Goal: Transaction & Acquisition: Purchase product/service

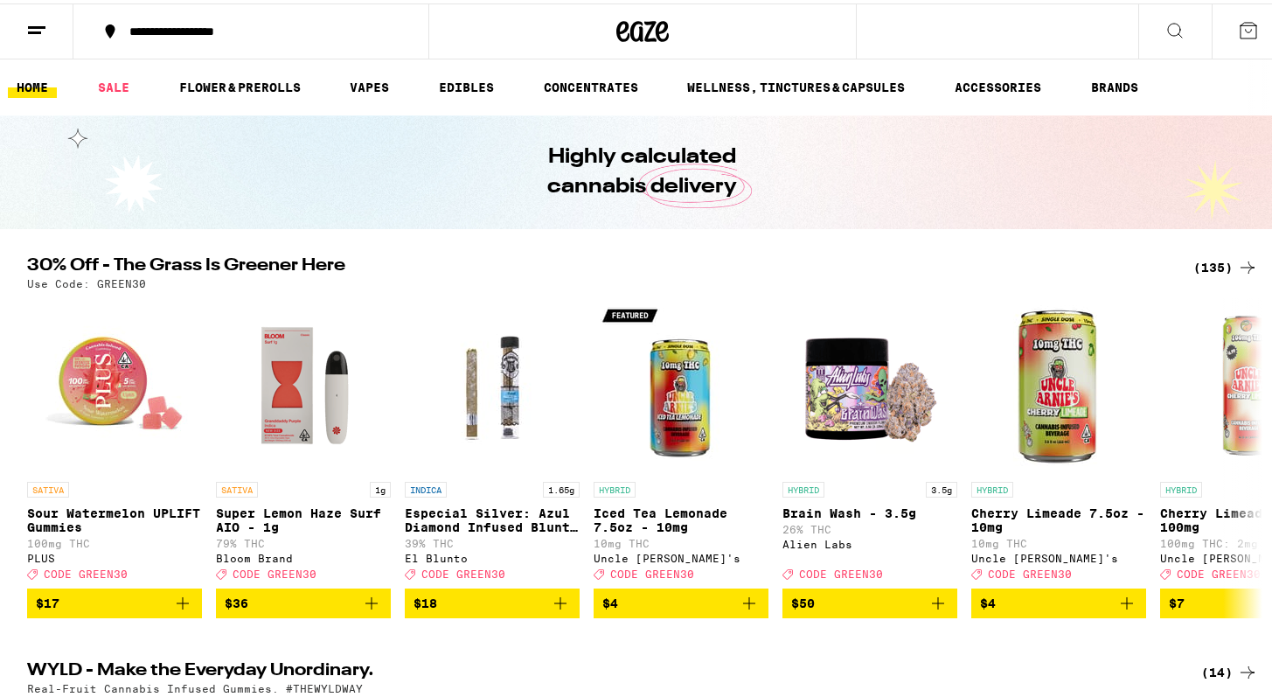
click at [1238, 35] on icon at bounding box center [1248, 27] width 21 height 21
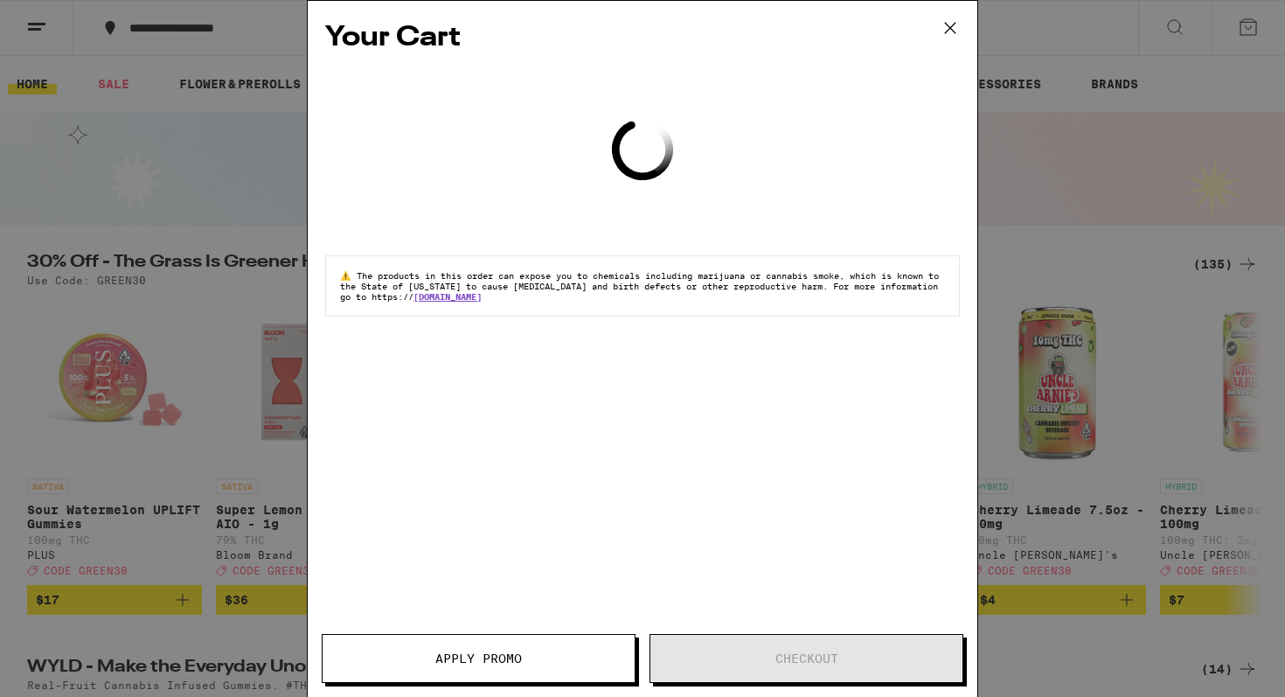
click at [954, 31] on icon at bounding box center [950, 28] width 26 height 26
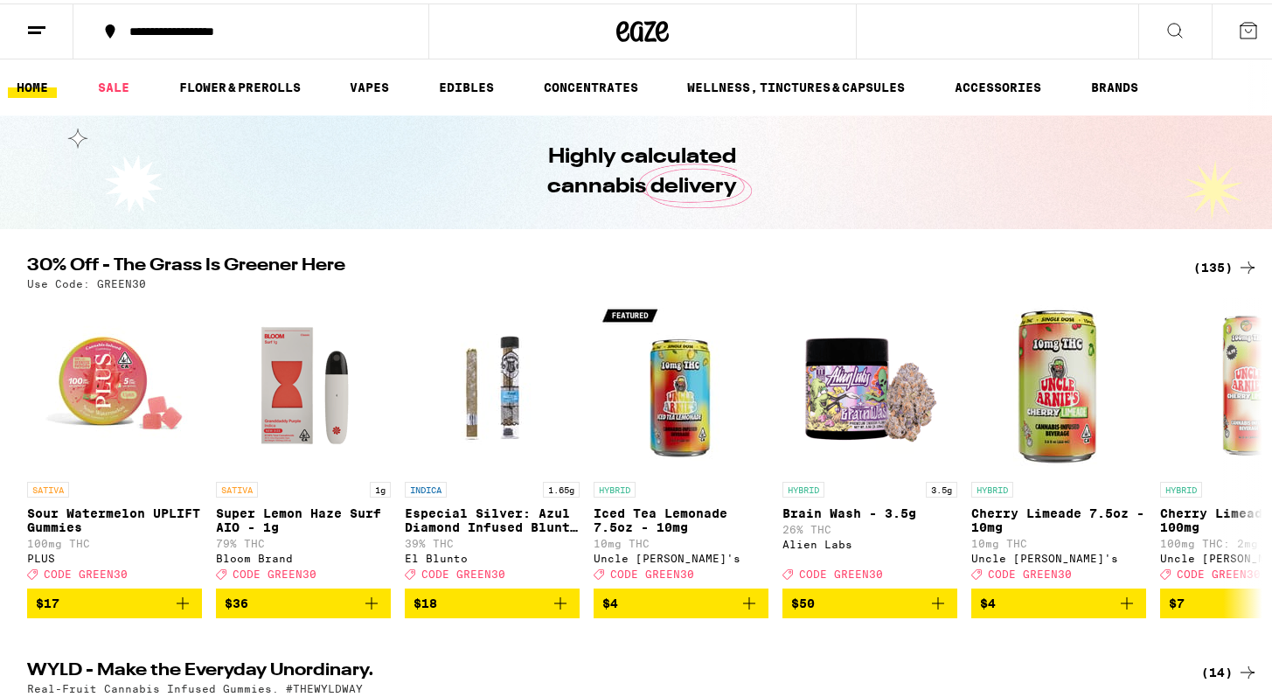
click at [1238, 26] on icon at bounding box center [1248, 27] width 21 height 21
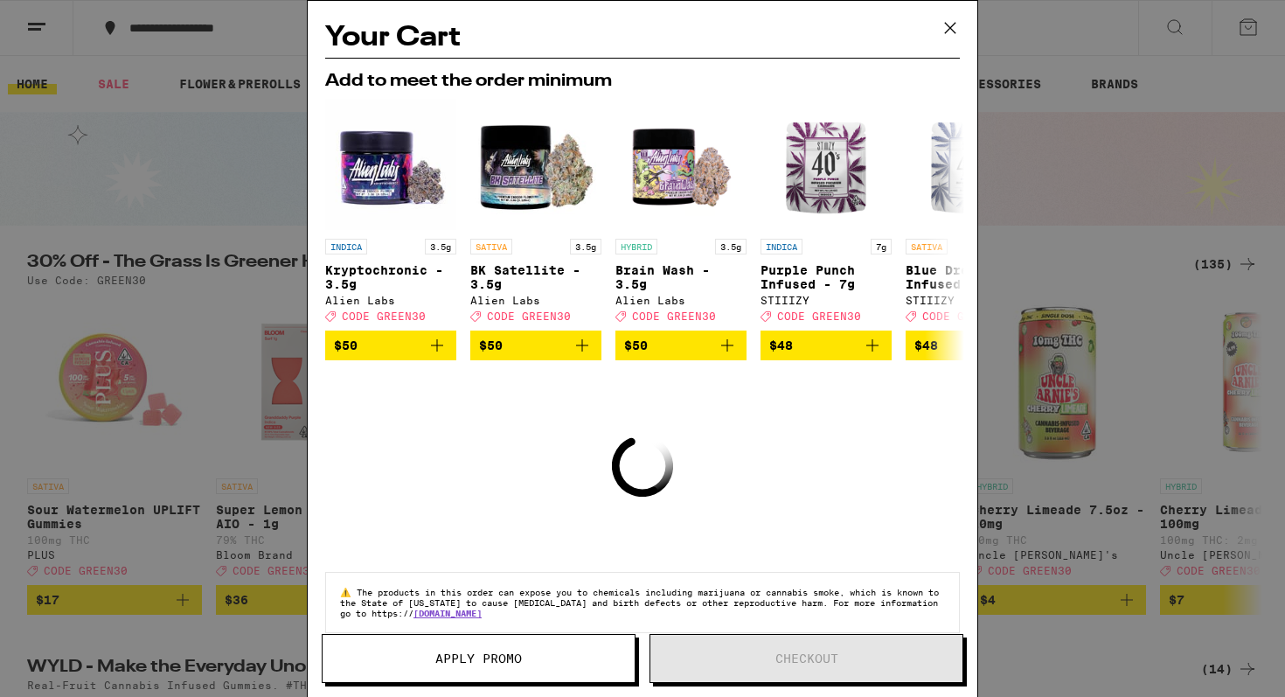
click at [202, 161] on div "Your Cart Add to meet the order minimum INDICA 3.5g Kryptochronic - 3.5g Alien …" at bounding box center [642, 348] width 1285 height 697
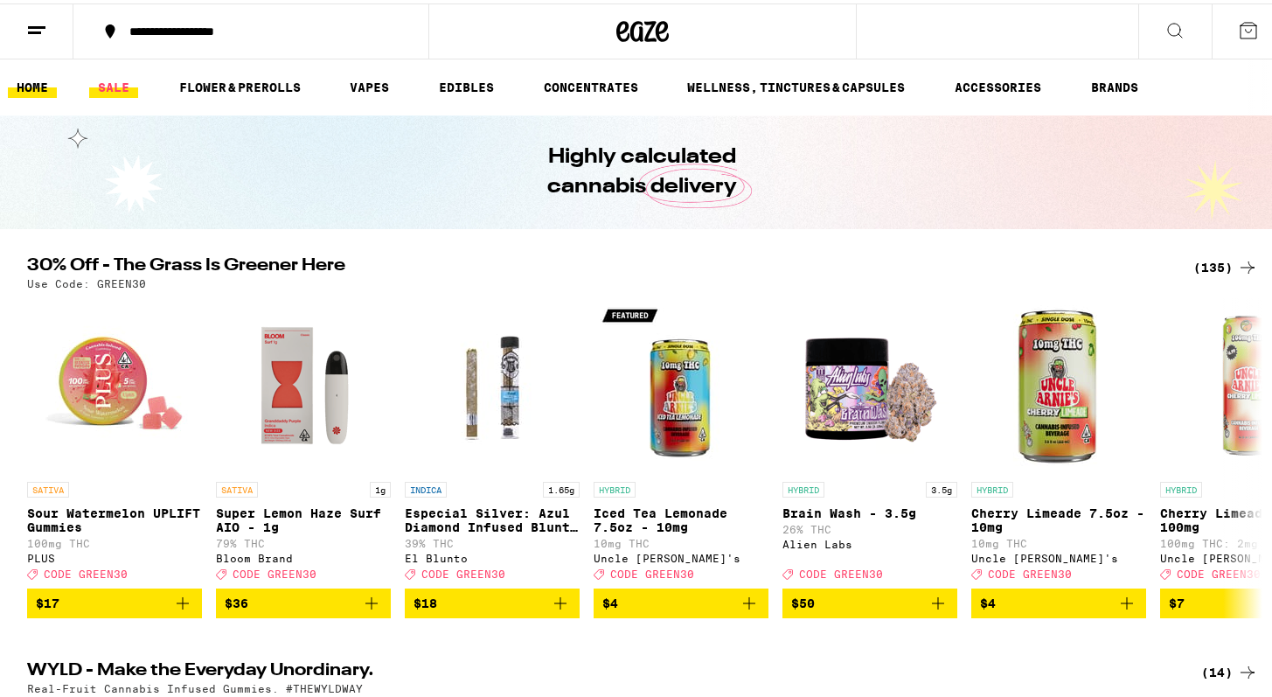
click at [108, 78] on link "SALE" at bounding box center [113, 83] width 49 height 21
click at [121, 81] on link "SALE" at bounding box center [113, 83] width 49 height 21
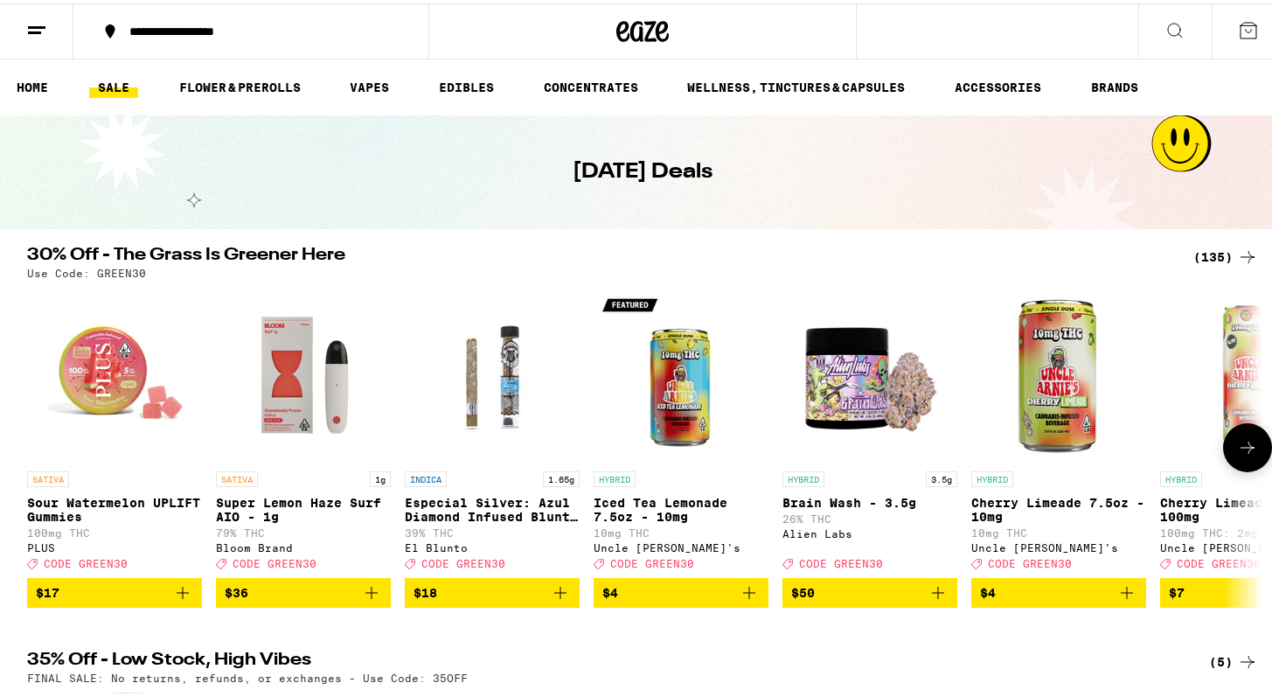
click at [1237, 455] on icon at bounding box center [1247, 444] width 21 height 21
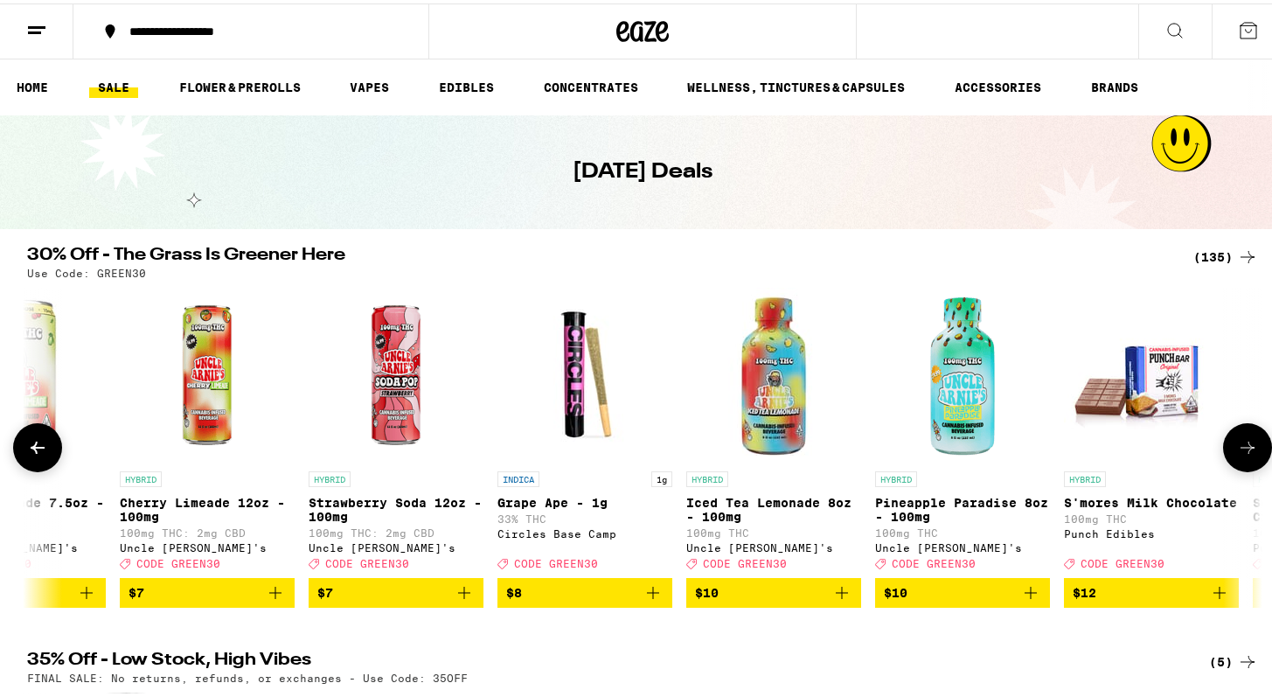
click at [1237, 455] on icon at bounding box center [1247, 444] width 21 height 21
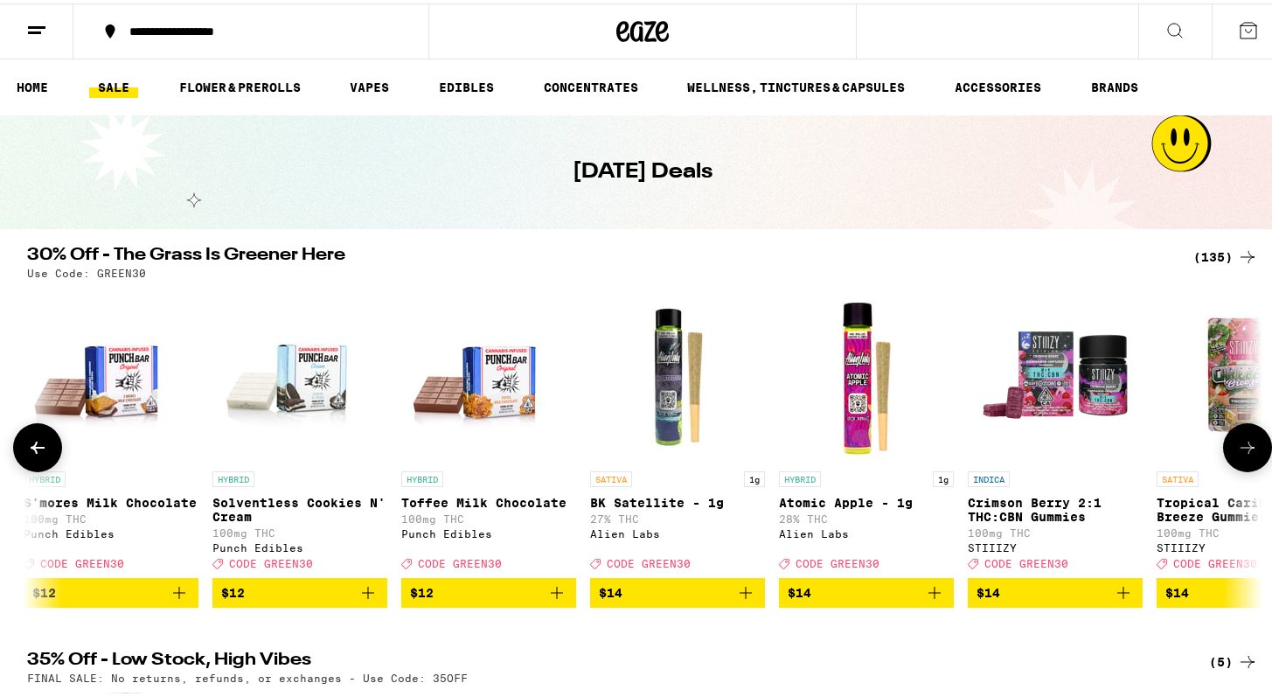
click at [1237, 455] on icon at bounding box center [1247, 444] width 21 height 21
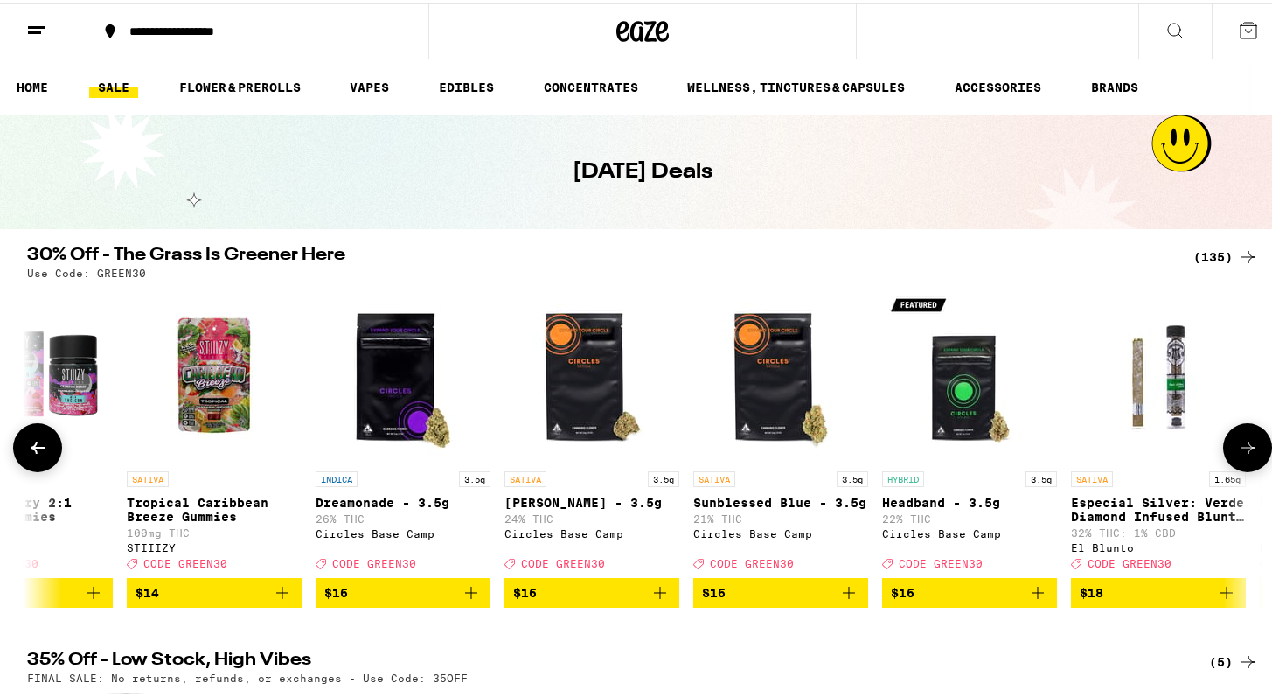
scroll to position [0, 3121]
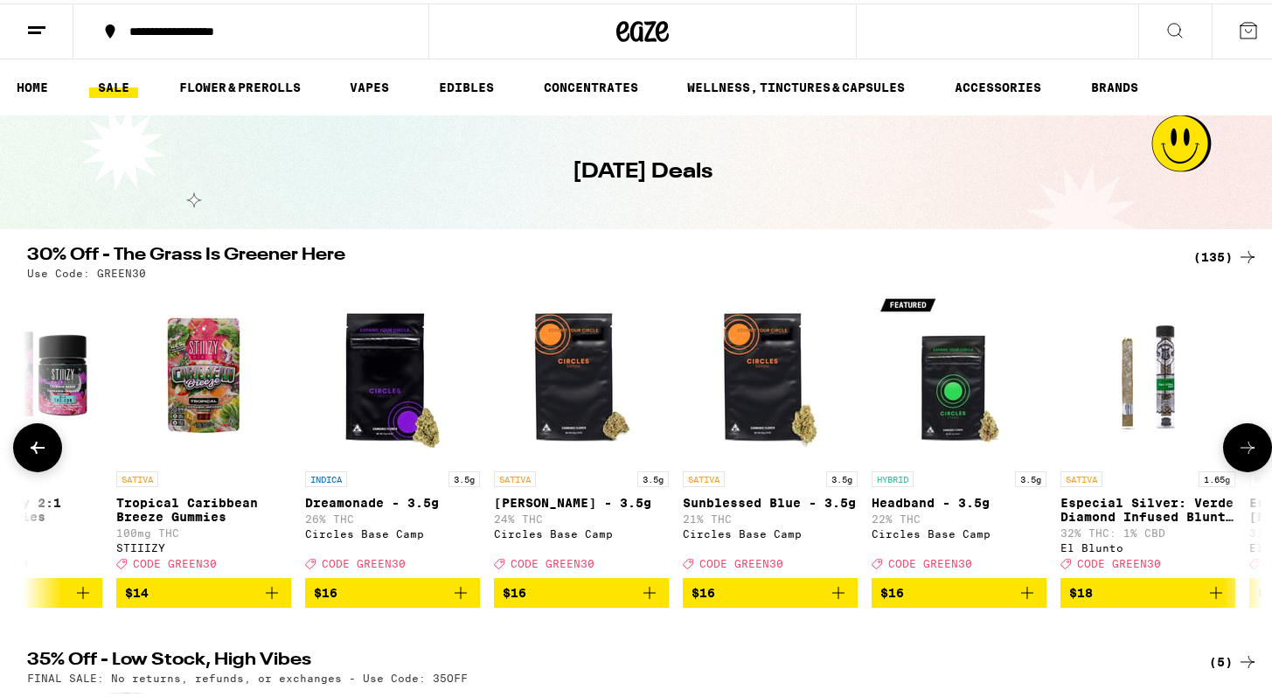
click at [1237, 455] on icon at bounding box center [1247, 444] width 21 height 21
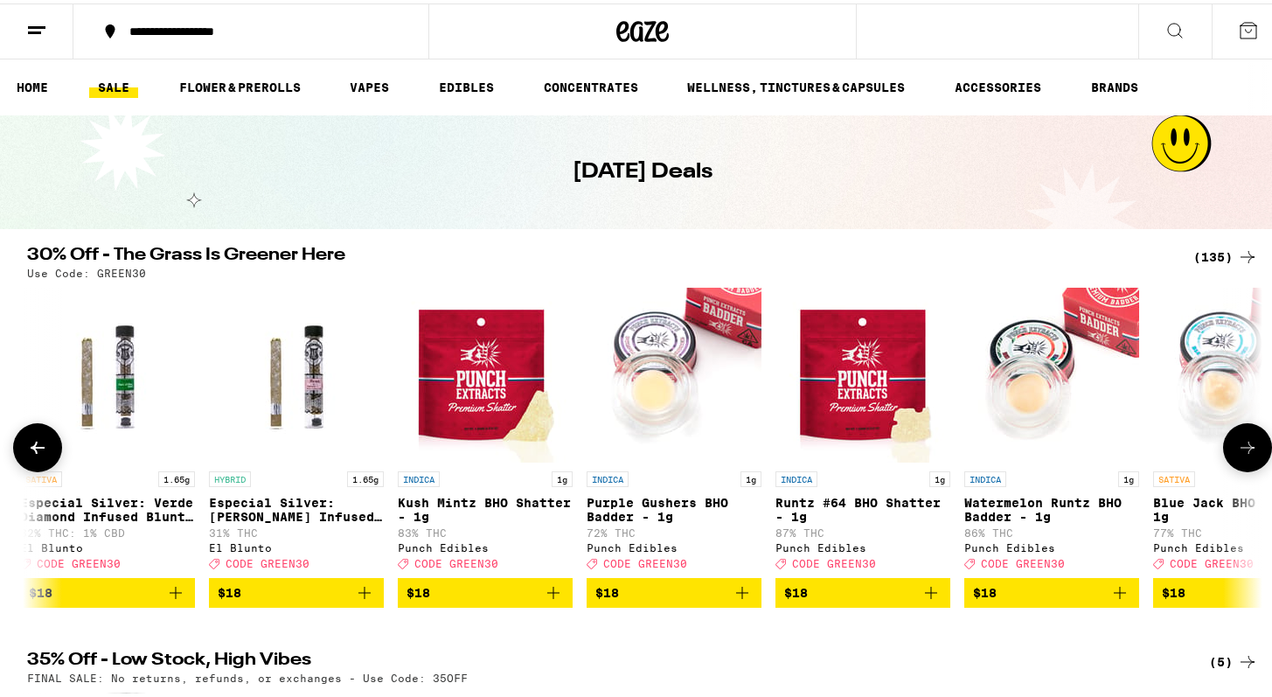
click at [1237, 455] on icon at bounding box center [1247, 444] width 21 height 21
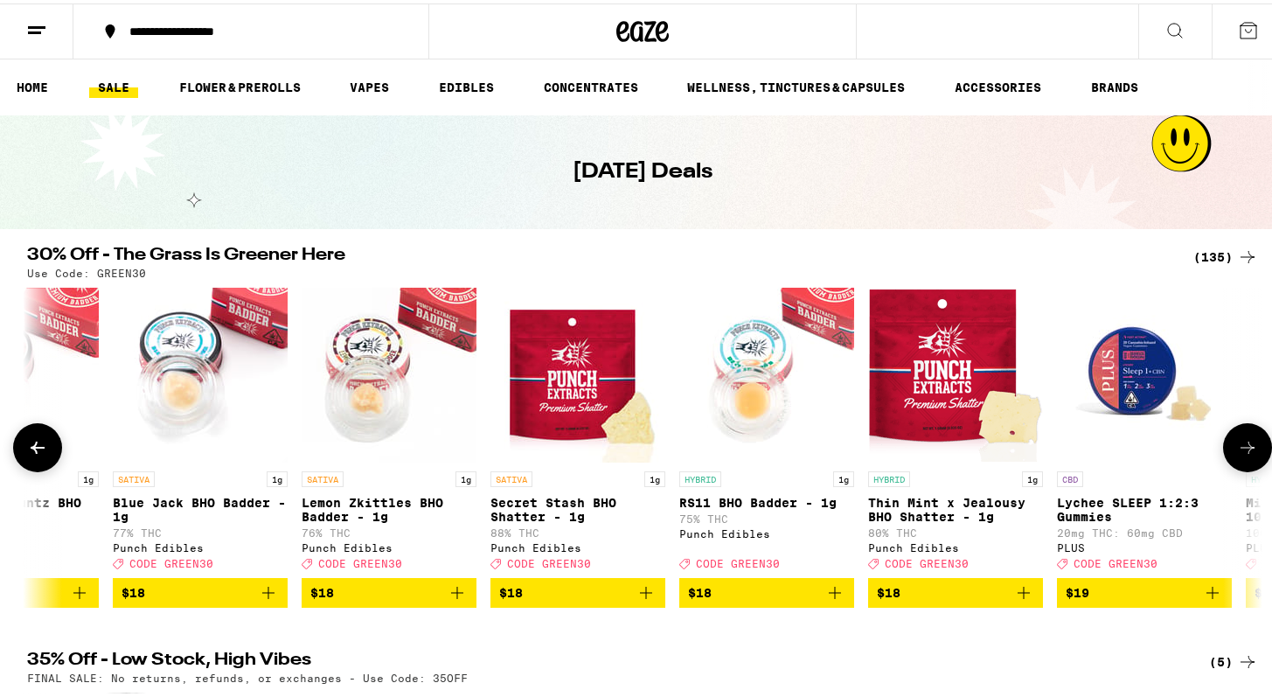
click at [1237, 455] on icon at bounding box center [1247, 444] width 21 height 21
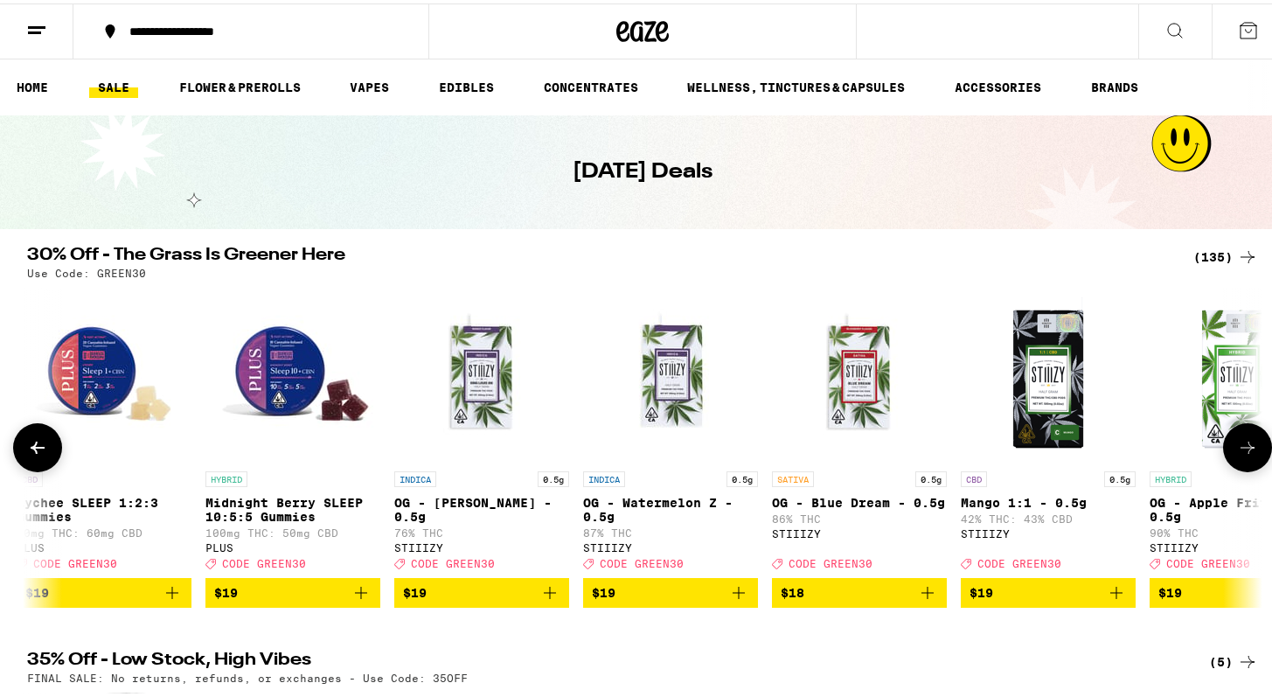
click at [1237, 455] on icon at bounding box center [1247, 444] width 21 height 21
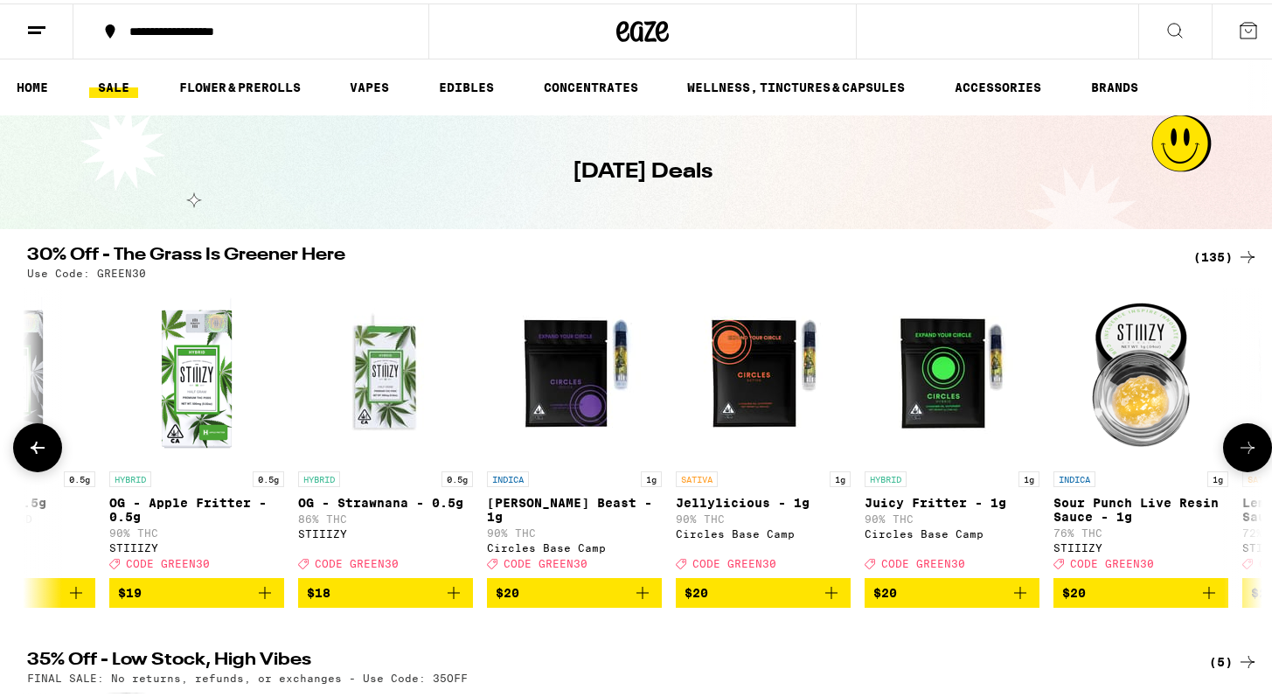
click at [1237, 455] on icon at bounding box center [1247, 444] width 21 height 21
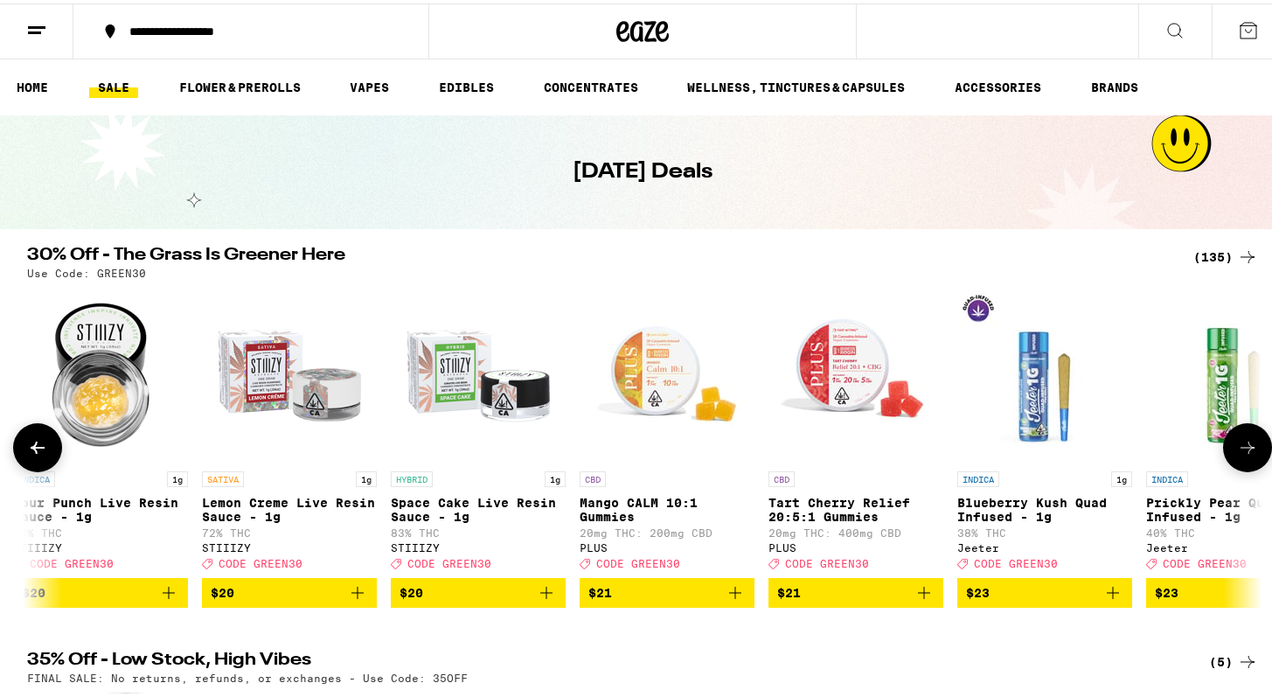
click at [1237, 455] on icon at bounding box center [1247, 444] width 21 height 21
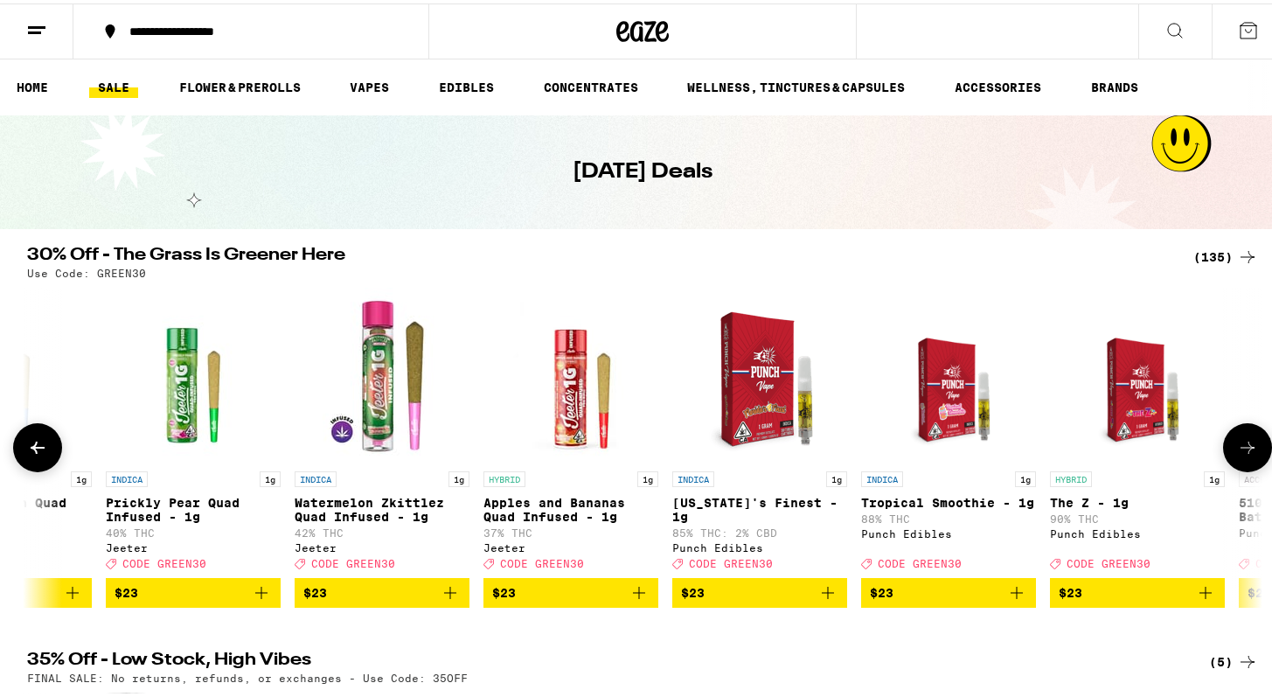
click at [1237, 455] on icon at bounding box center [1247, 444] width 21 height 21
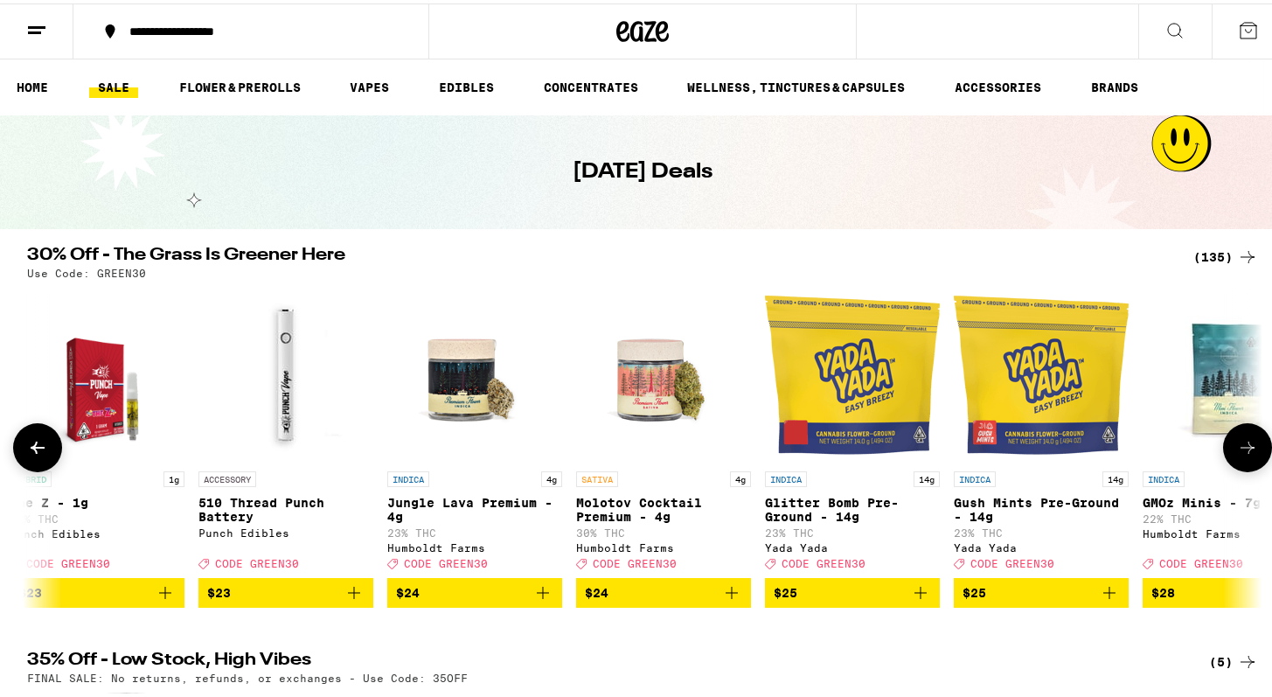
click at [1237, 455] on icon at bounding box center [1247, 444] width 21 height 21
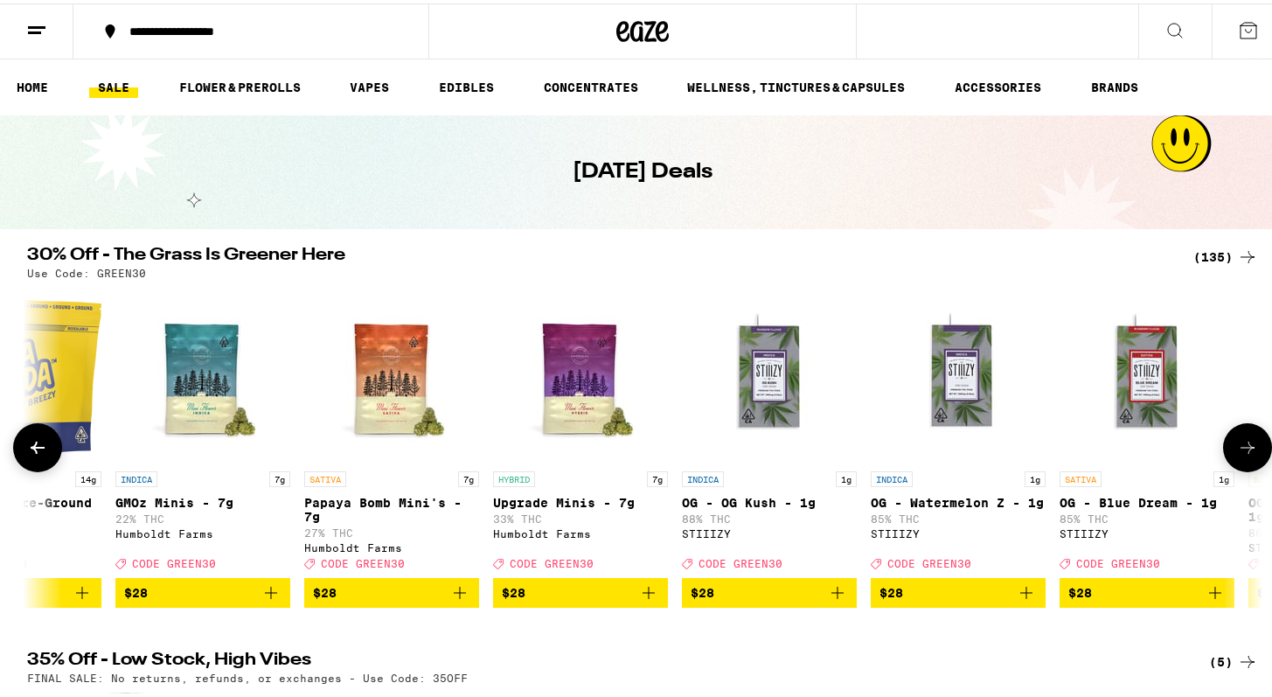
scroll to position [0, 11442]
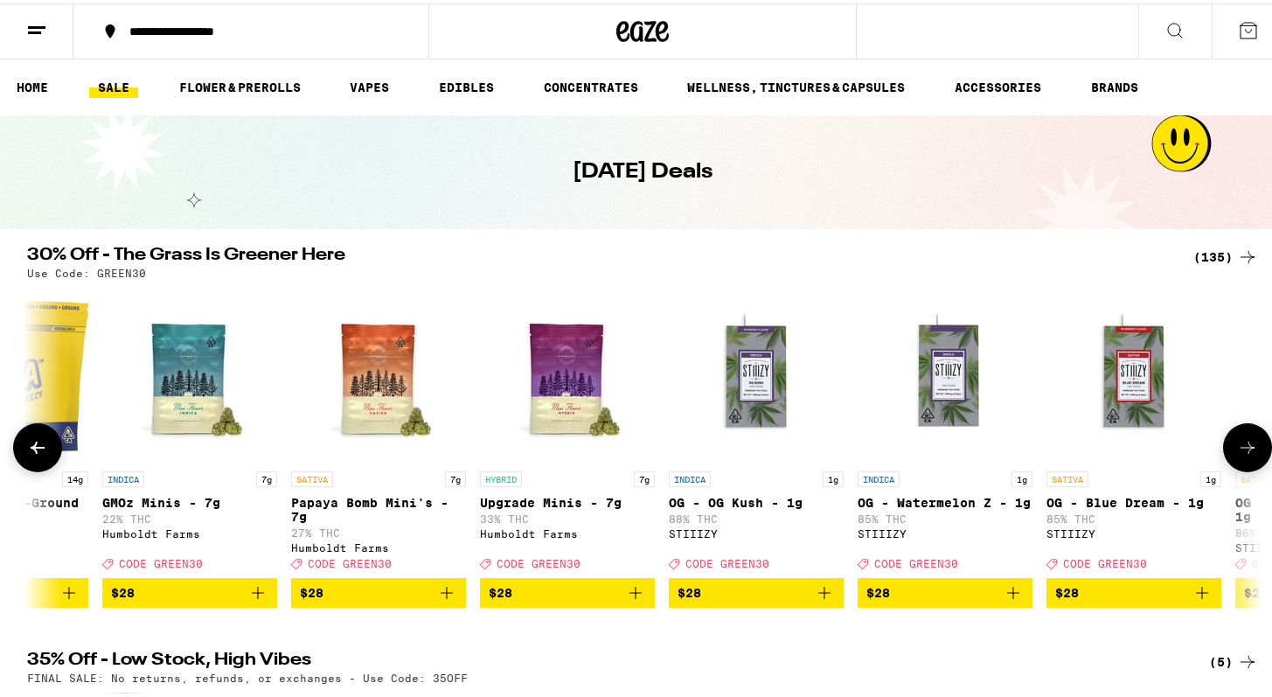
click at [1237, 455] on icon at bounding box center [1247, 444] width 21 height 21
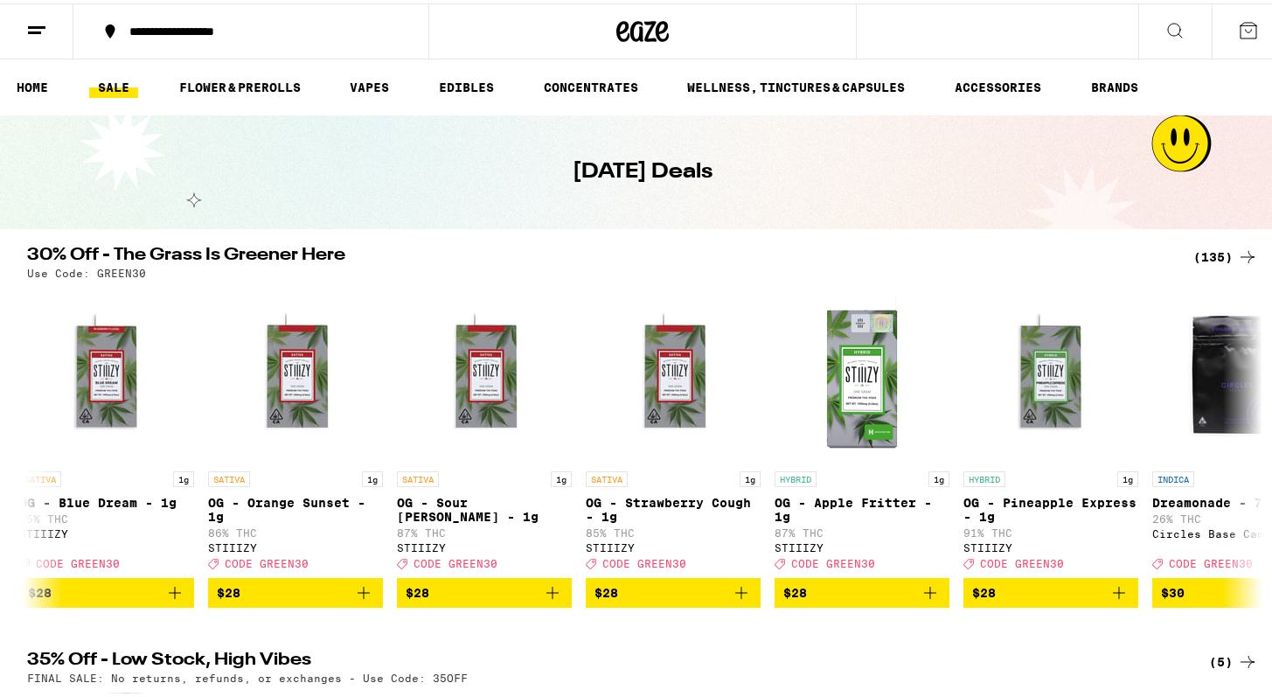
scroll to position [0, 12483]
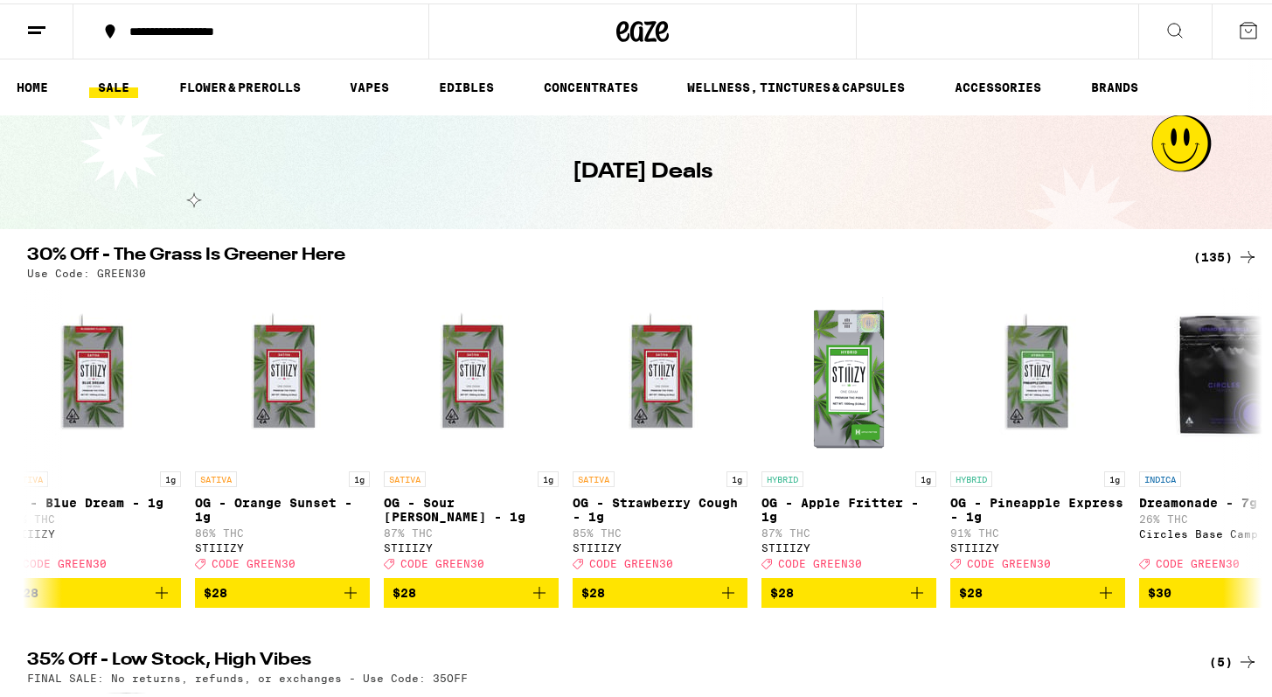
click at [1243, 38] on button at bounding box center [1248, 28] width 73 height 54
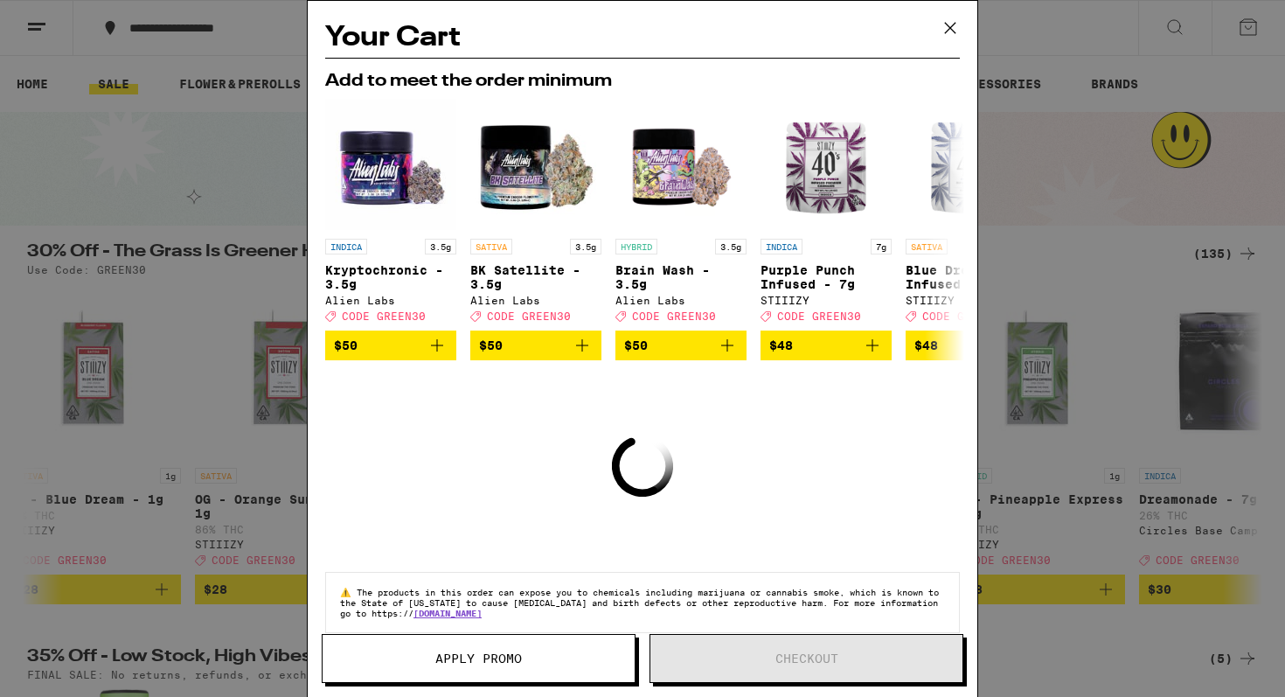
click at [943, 23] on icon at bounding box center [950, 28] width 26 height 26
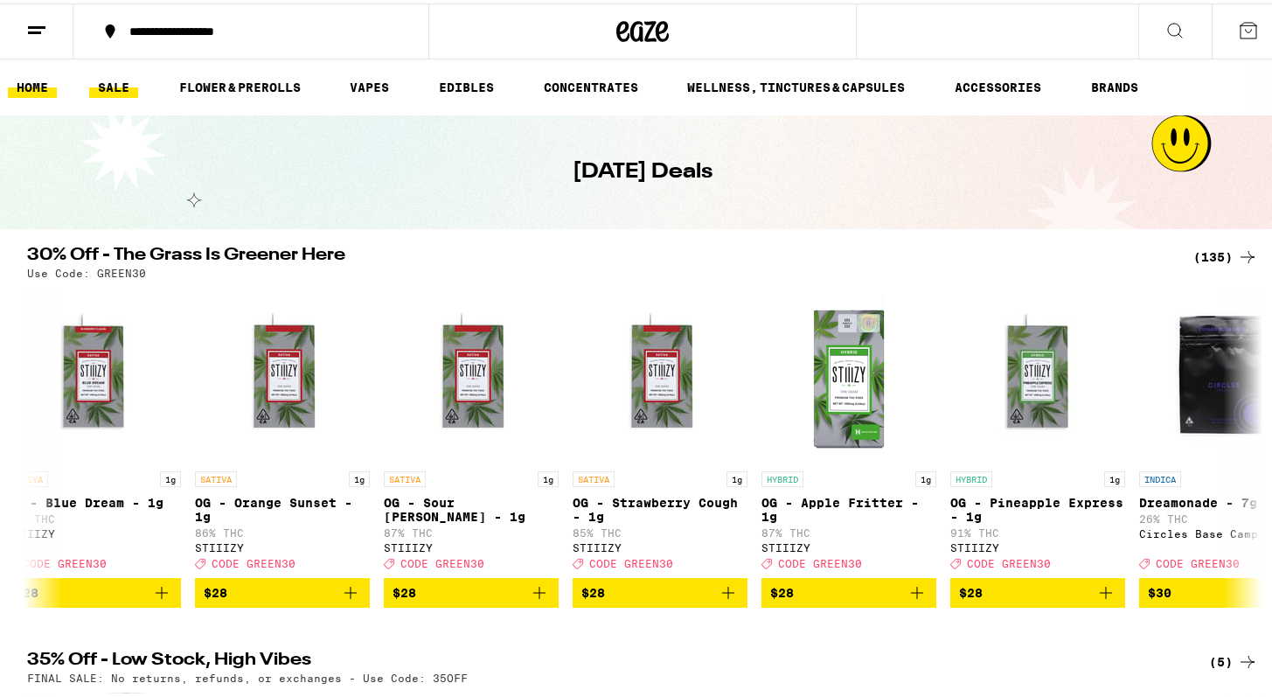
click at [48, 87] on link "HOME" at bounding box center [32, 83] width 49 height 21
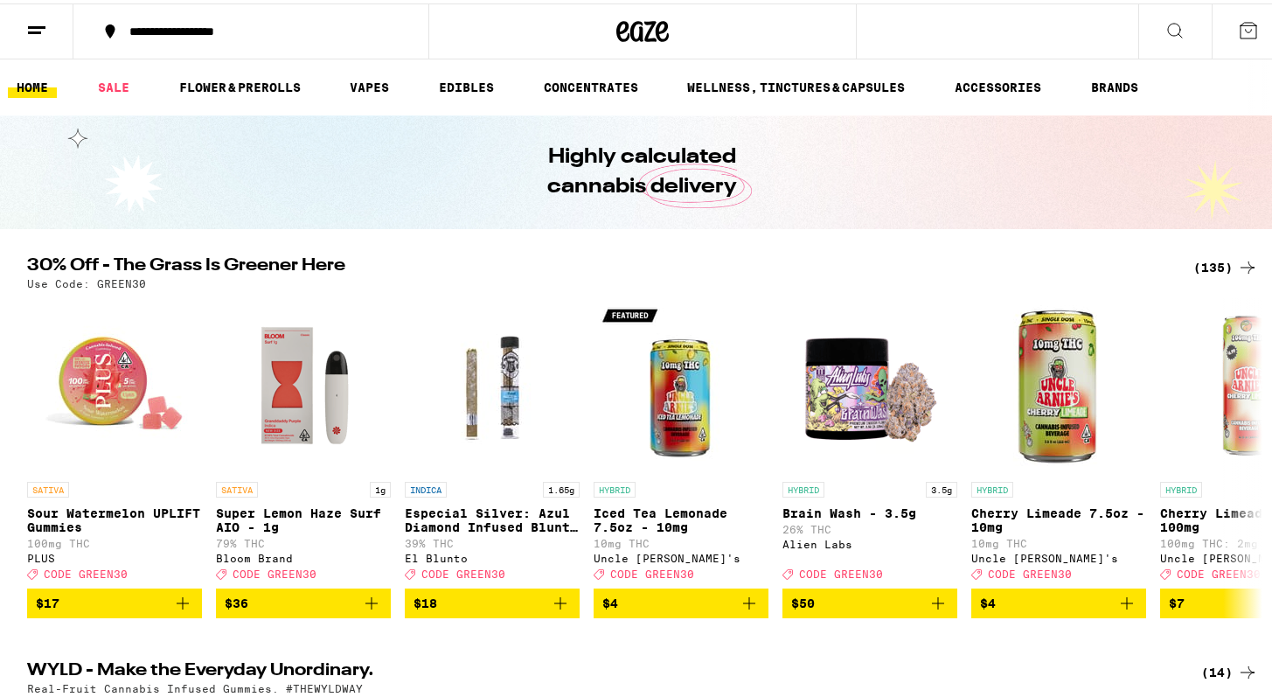
click at [49, 32] on button at bounding box center [36, 28] width 73 height 55
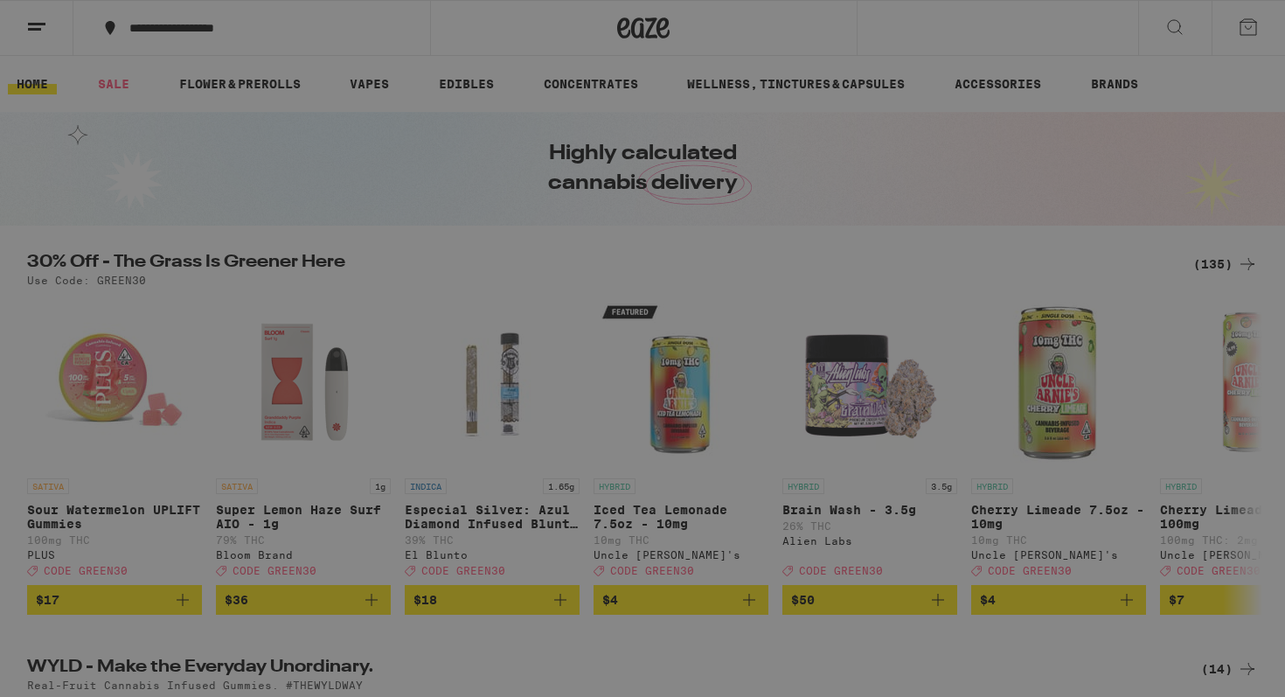
click at [155, 466] on link "Order History" at bounding box center [242, 470] width 307 height 21
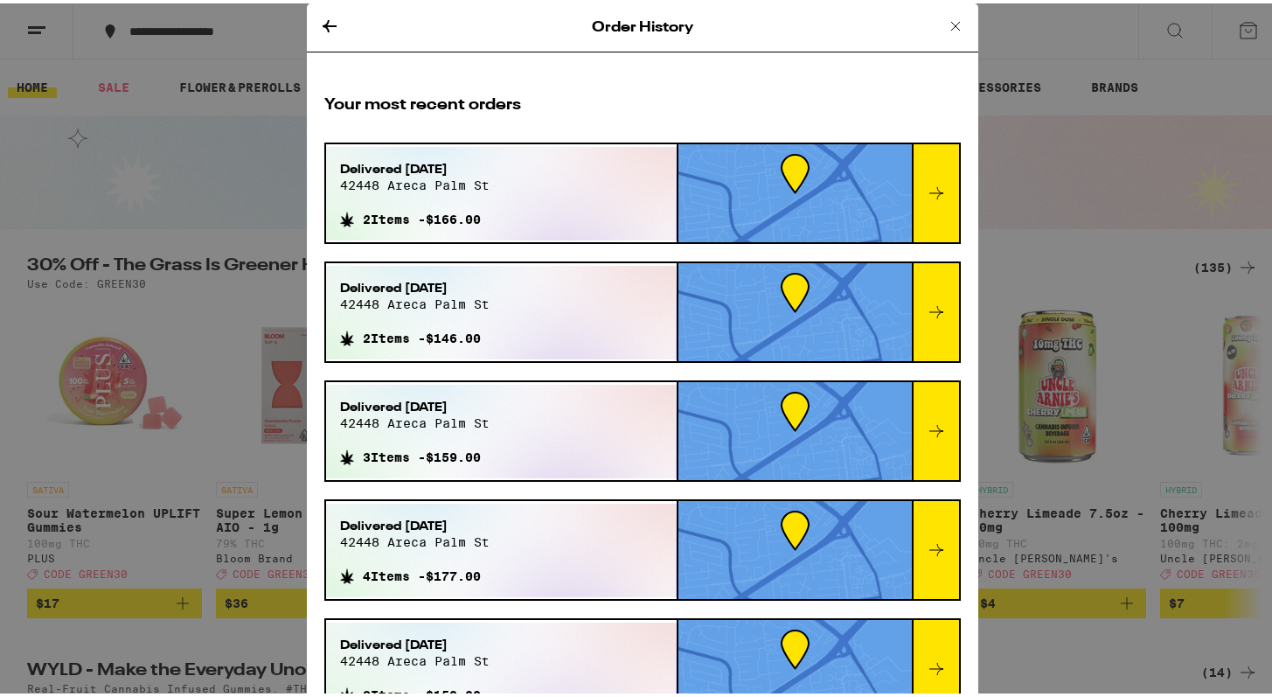
click at [495, 212] on div "Delivered [DATE][STREET_ADDRESS] 2 Items - $166.00" at bounding box center [414, 190] width 177 height 94
click at [441, 214] on span "2 Items - $166.00" at bounding box center [422, 216] width 118 height 14
click at [420, 163] on span "Delivered [DATE]" at bounding box center [414, 165] width 149 height 17
click at [927, 186] on div at bounding box center [935, 190] width 47 height 98
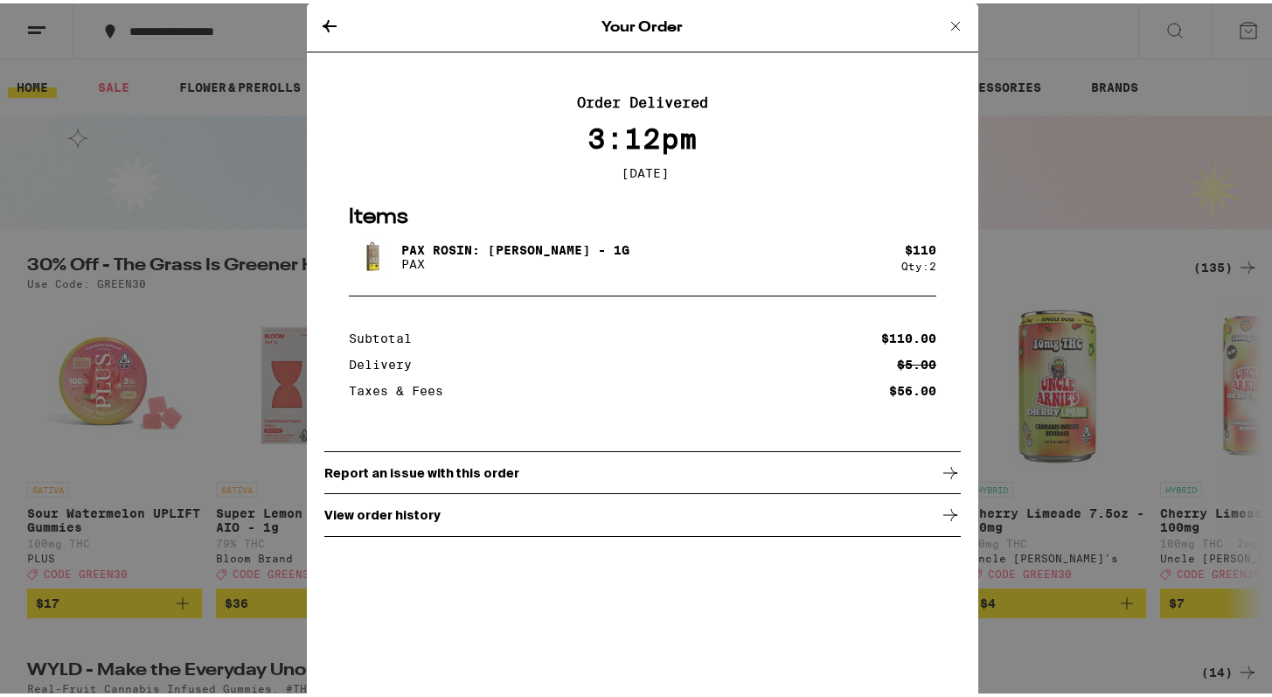
click at [323, 22] on icon at bounding box center [330, 23] width 14 height 12
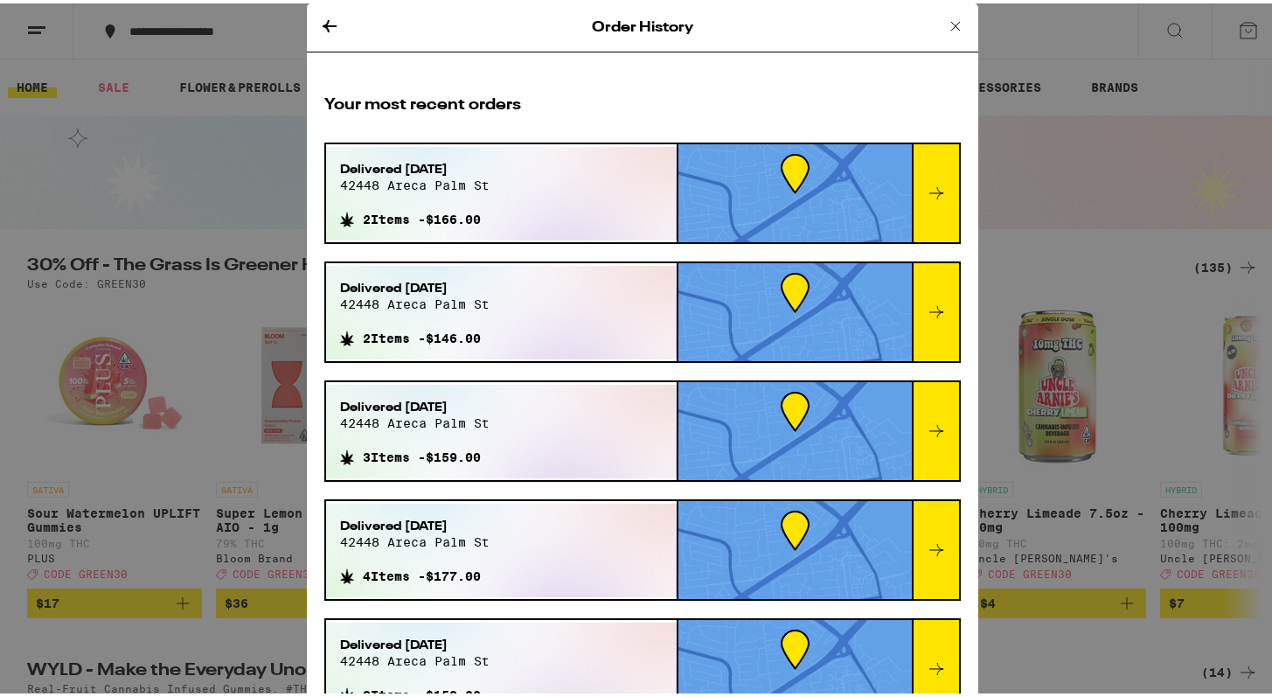
click at [926, 309] on icon at bounding box center [936, 308] width 21 height 21
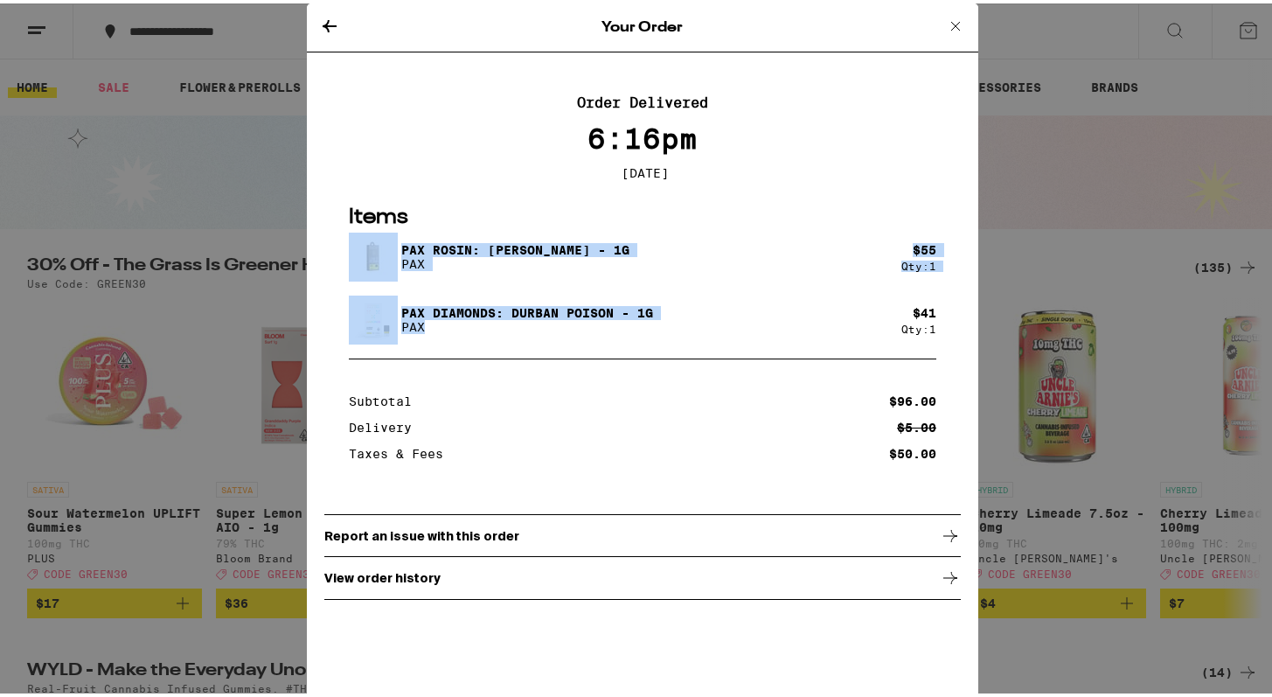
drag, startPoint x: 664, startPoint y: 323, endPoint x: 392, endPoint y: 251, distance: 282.0
click at [392, 251] on div "PAX Rosin: [PERSON_NAME] - 1g PAX $ 55 Qty: 1 Pax Diamonds: Durban Poison - 1g …" at bounding box center [642, 285] width 587 height 112
click at [515, 304] on div "Pax Diamonds: Durban Poison - 1g PAX" at bounding box center [625, 316] width 552 height 49
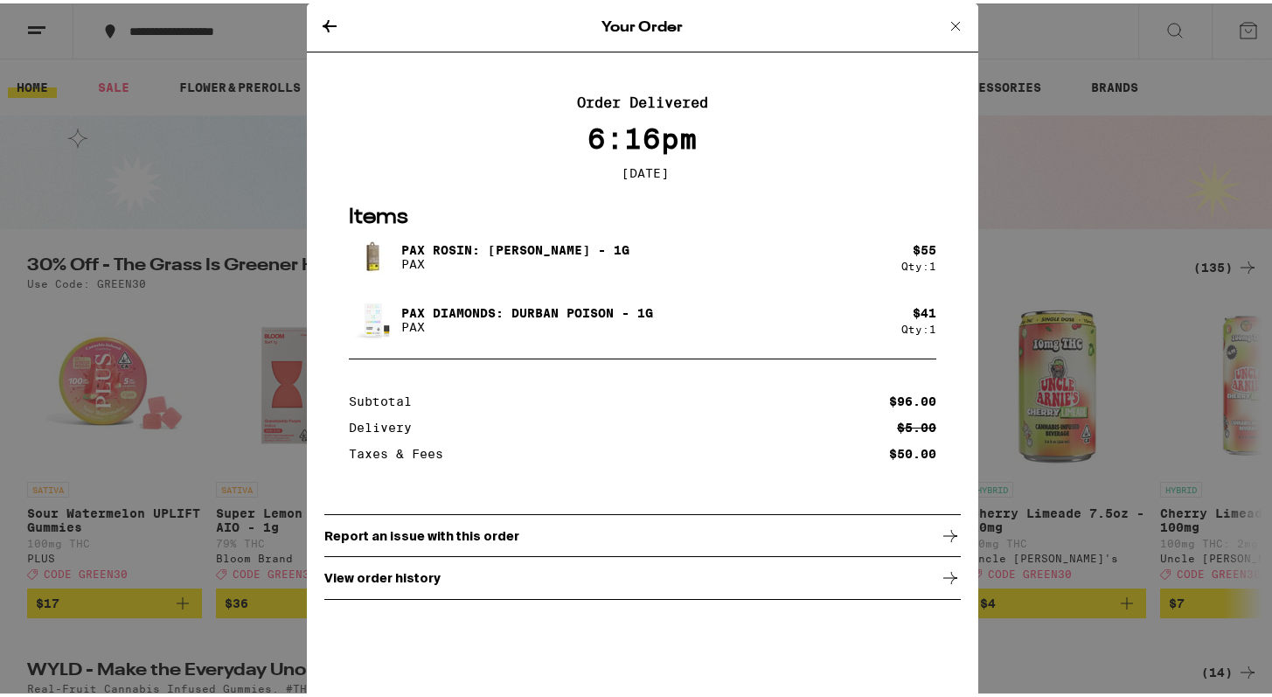
click at [945, 21] on icon at bounding box center [955, 22] width 21 height 21
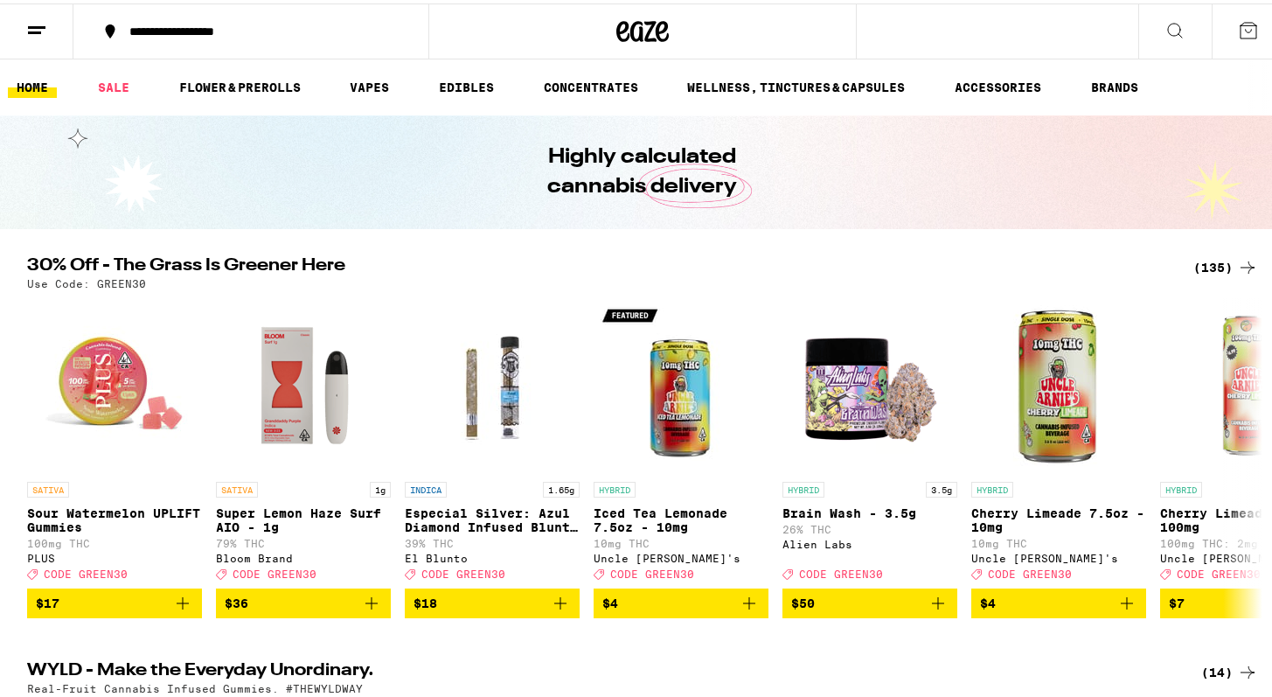
click at [33, 34] on icon at bounding box center [36, 27] width 21 height 21
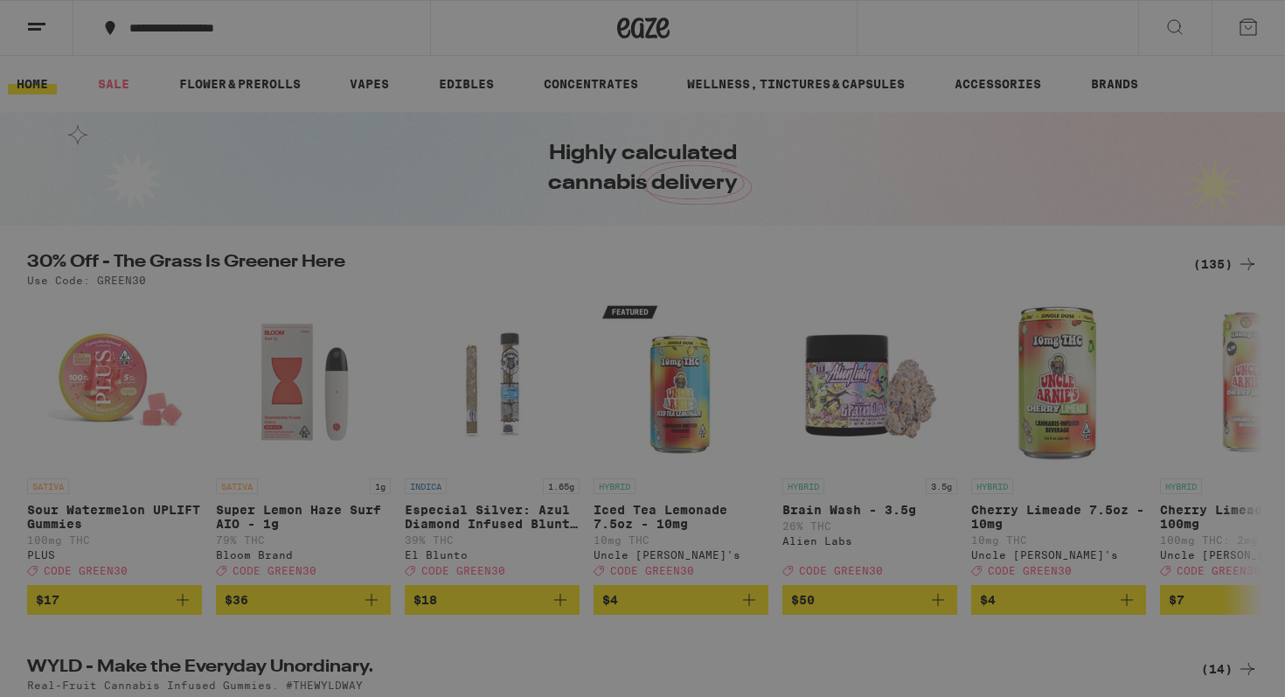
click at [167, 476] on link "Order History" at bounding box center [242, 470] width 307 height 21
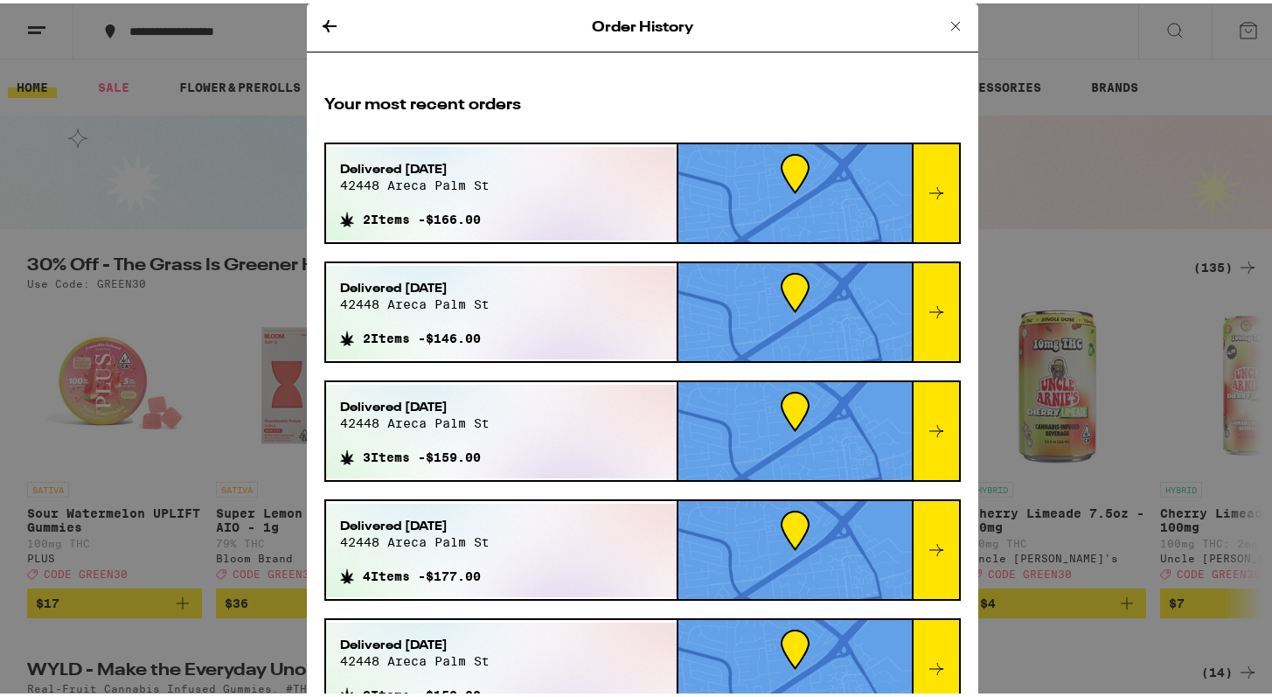
click at [926, 430] on icon at bounding box center [936, 427] width 21 height 21
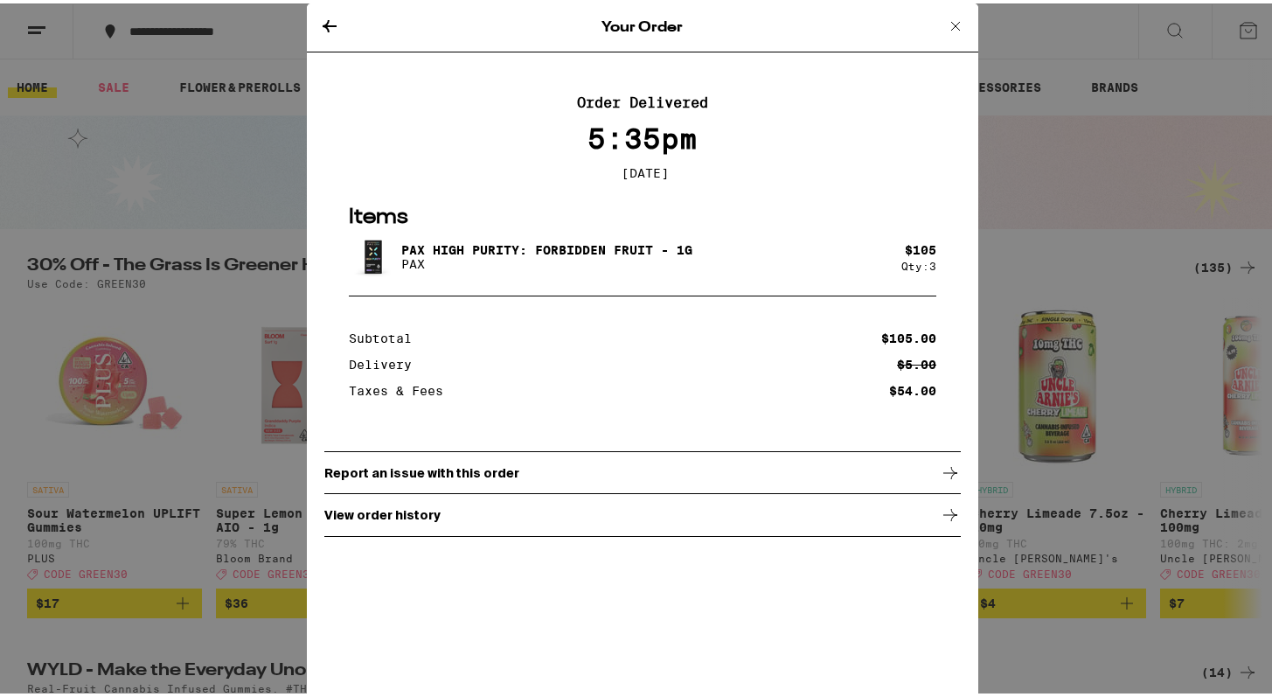
click at [946, 28] on icon at bounding box center [955, 22] width 21 height 21
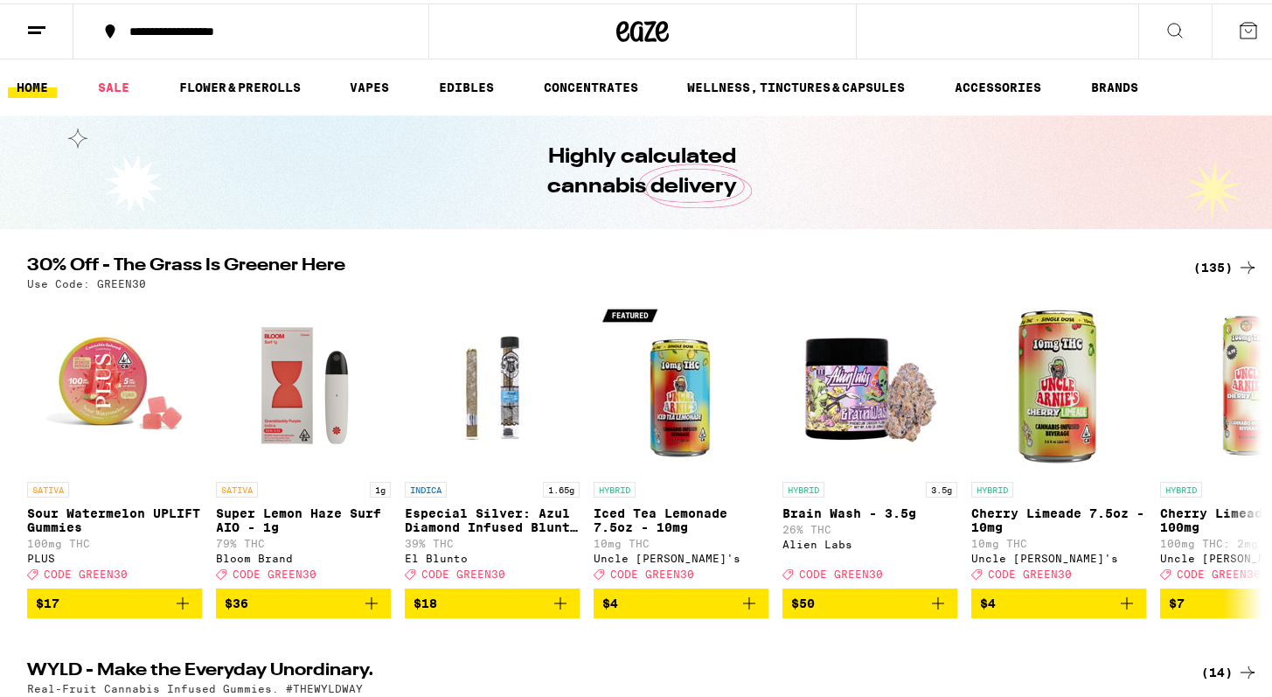
click at [38, 18] on icon at bounding box center [36, 27] width 21 height 21
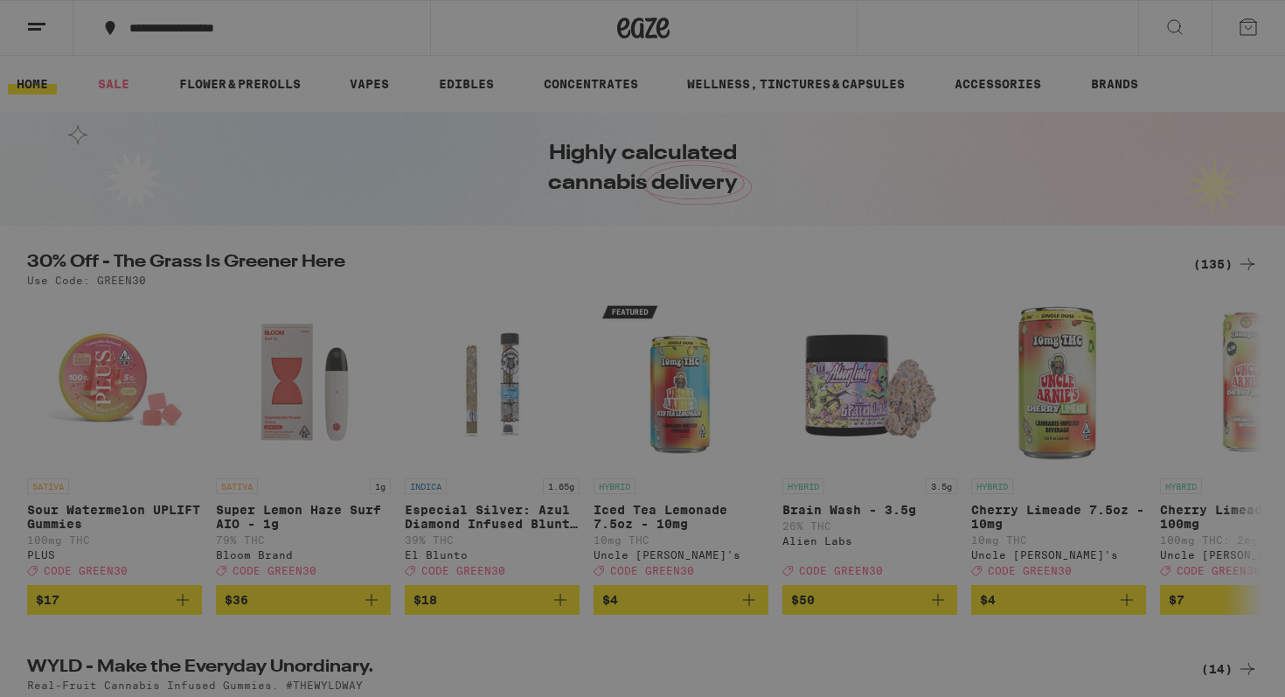
click at [141, 472] on link "Order History" at bounding box center [242, 470] width 307 height 21
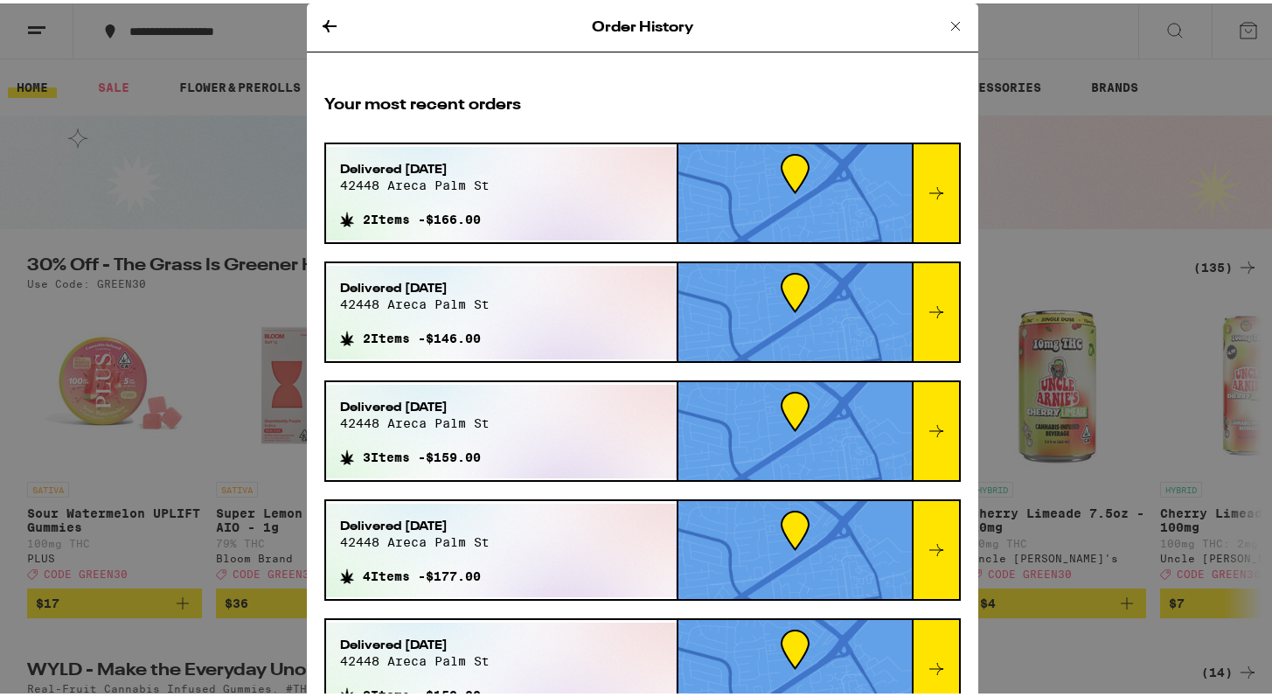
click at [912, 309] on div at bounding box center [935, 309] width 47 height 98
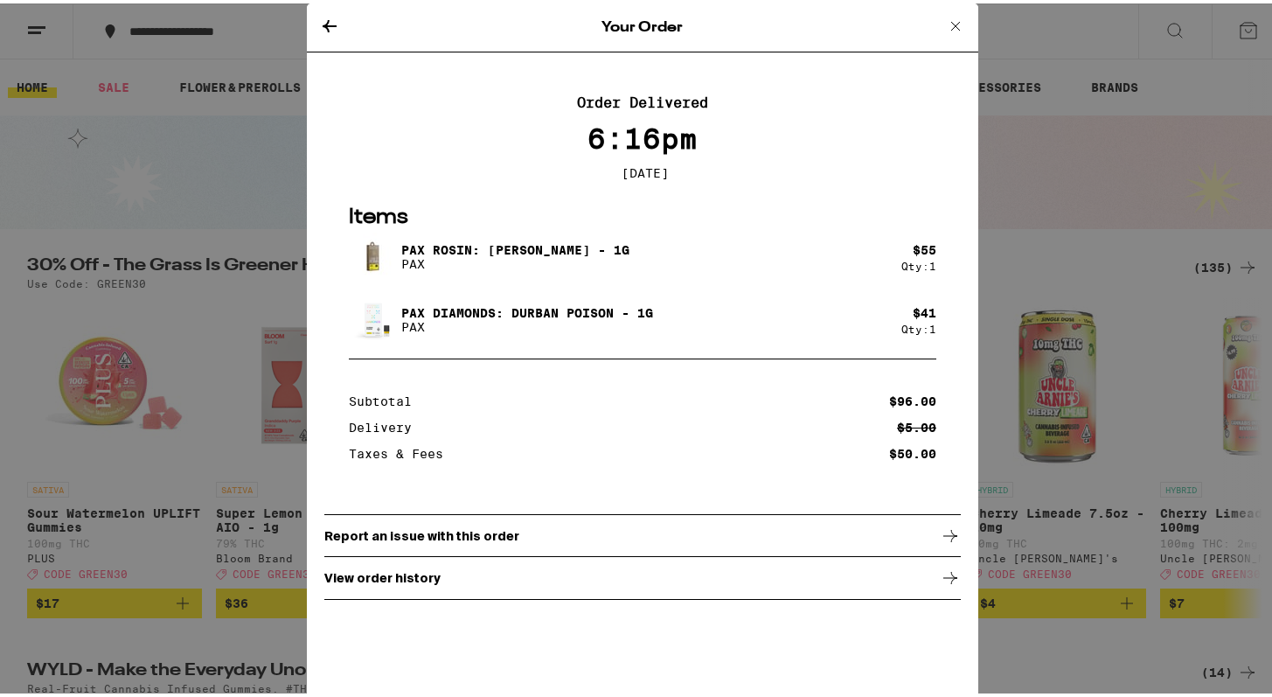
click at [509, 266] on p "PAX" at bounding box center [515, 260] width 228 height 14
click at [369, 265] on img at bounding box center [373, 253] width 49 height 49
click at [375, 337] on img at bounding box center [373, 316] width 49 height 49
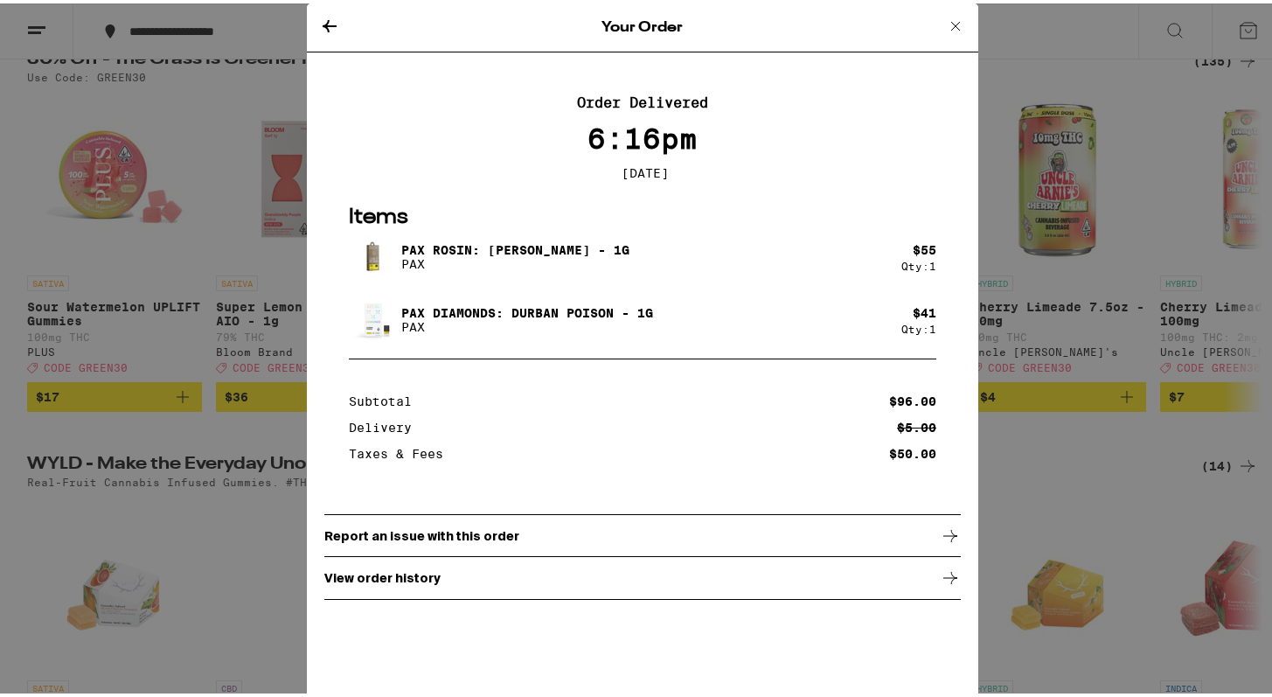
scroll to position [211, 0]
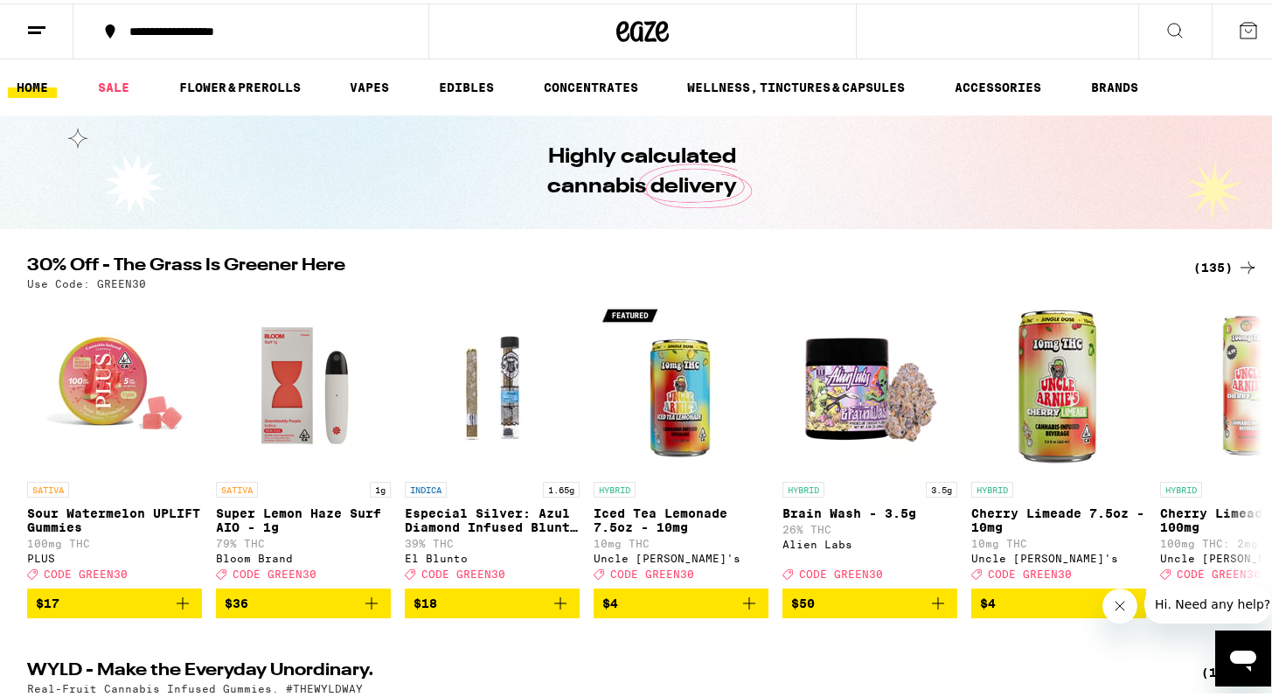
click at [1168, 20] on icon at bounding box center [1175, 27] width 14 height 14
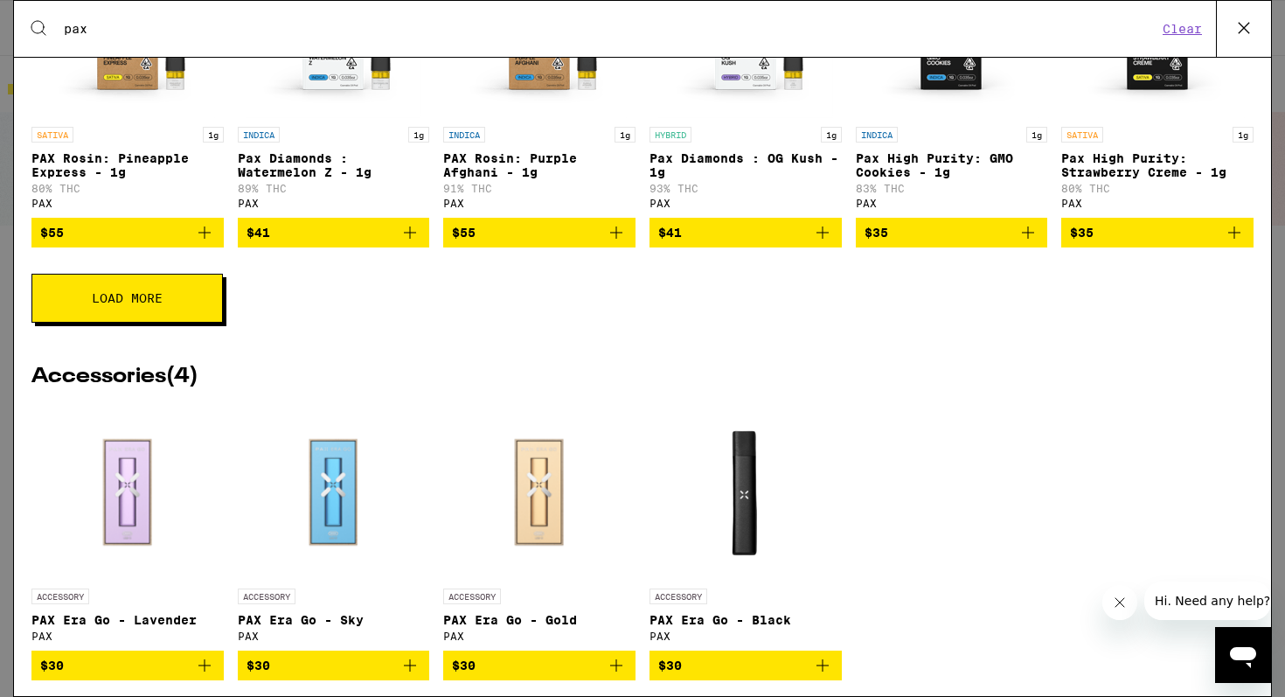
scroll to position [786, 0]
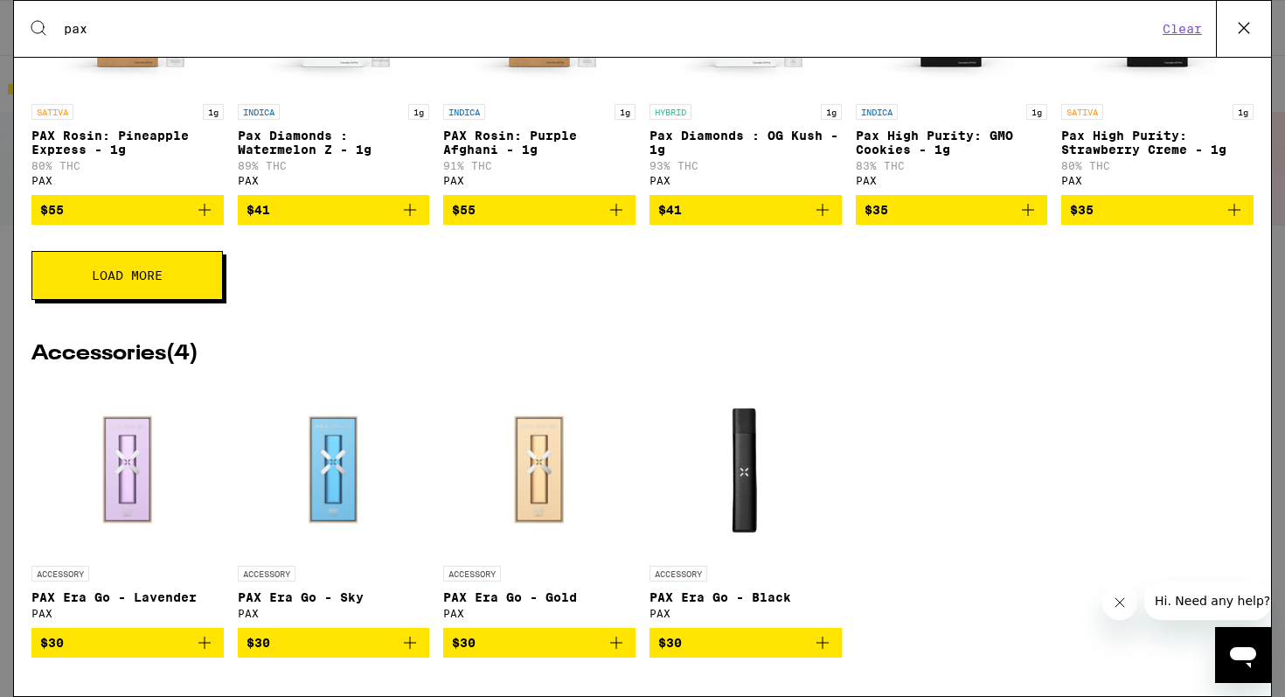
type input "pax"
click at [193, 271] on button "Load More" at bounding box center [126, 275] width 191 height 49
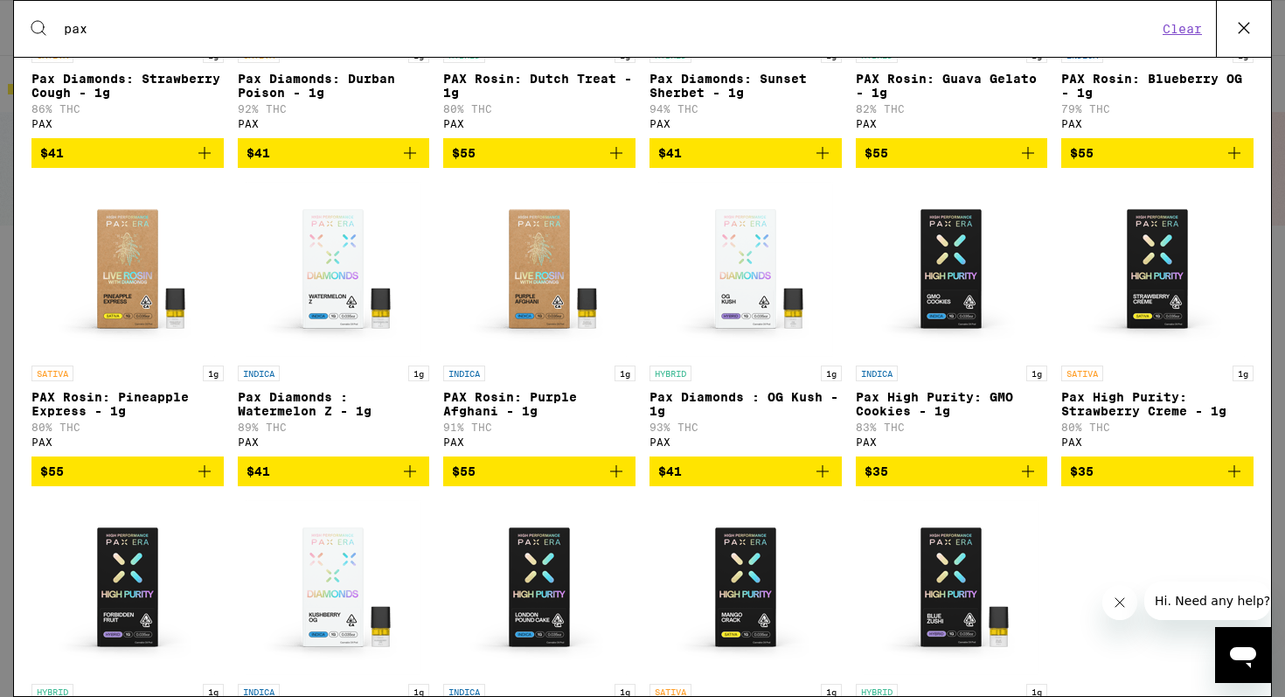
scroll to position [319, 0]
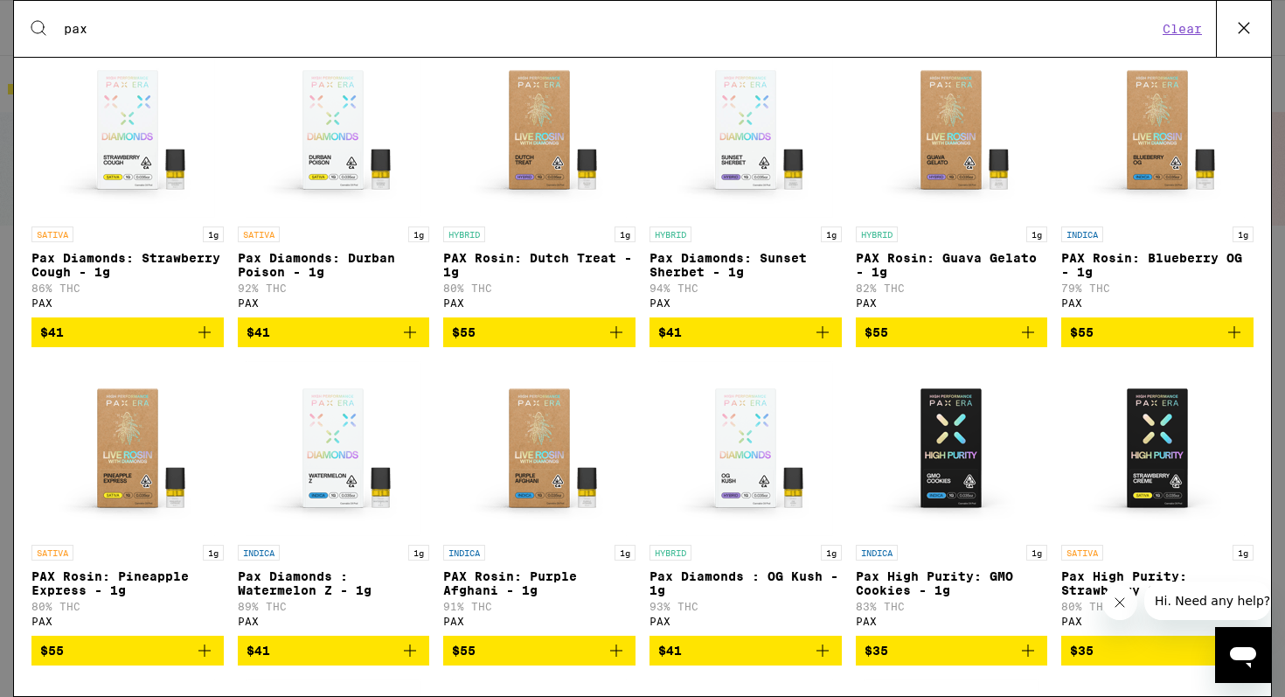
click at [299, 339] on span "$41" at bounding box center [334, 332] width 175 height 21
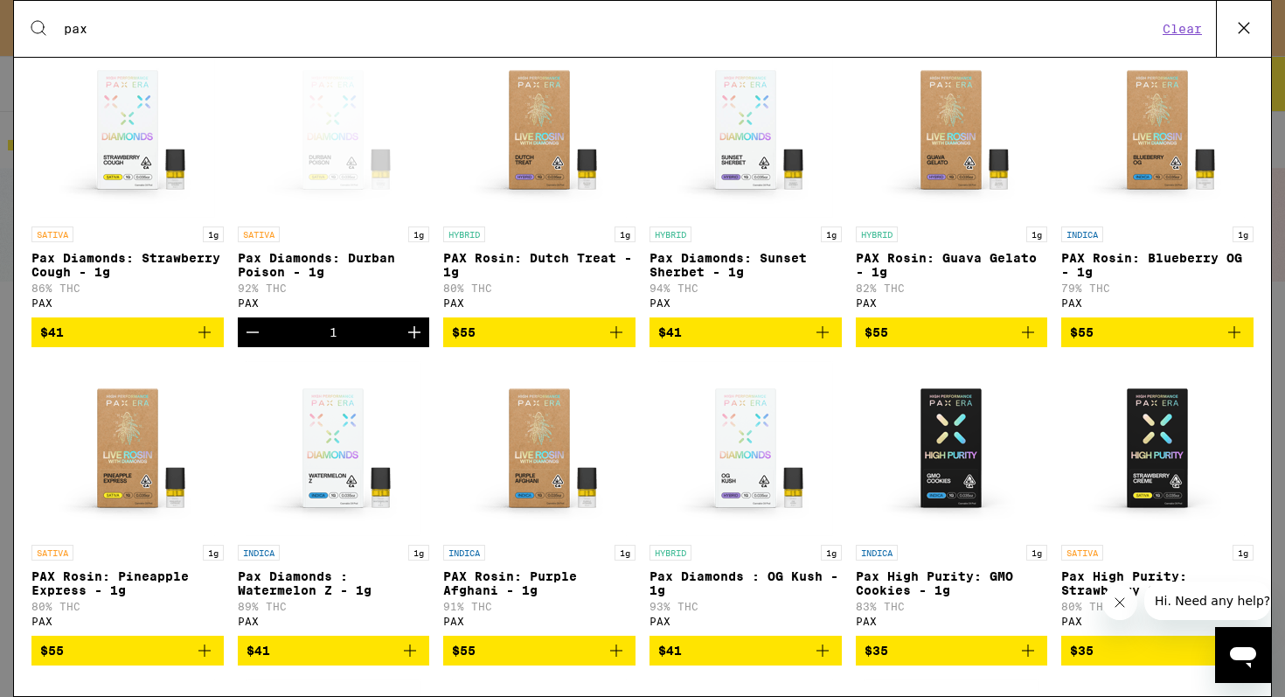
click at [415, 343] on icon "Increment" at bounding box center [414, 332] width 21 height 21
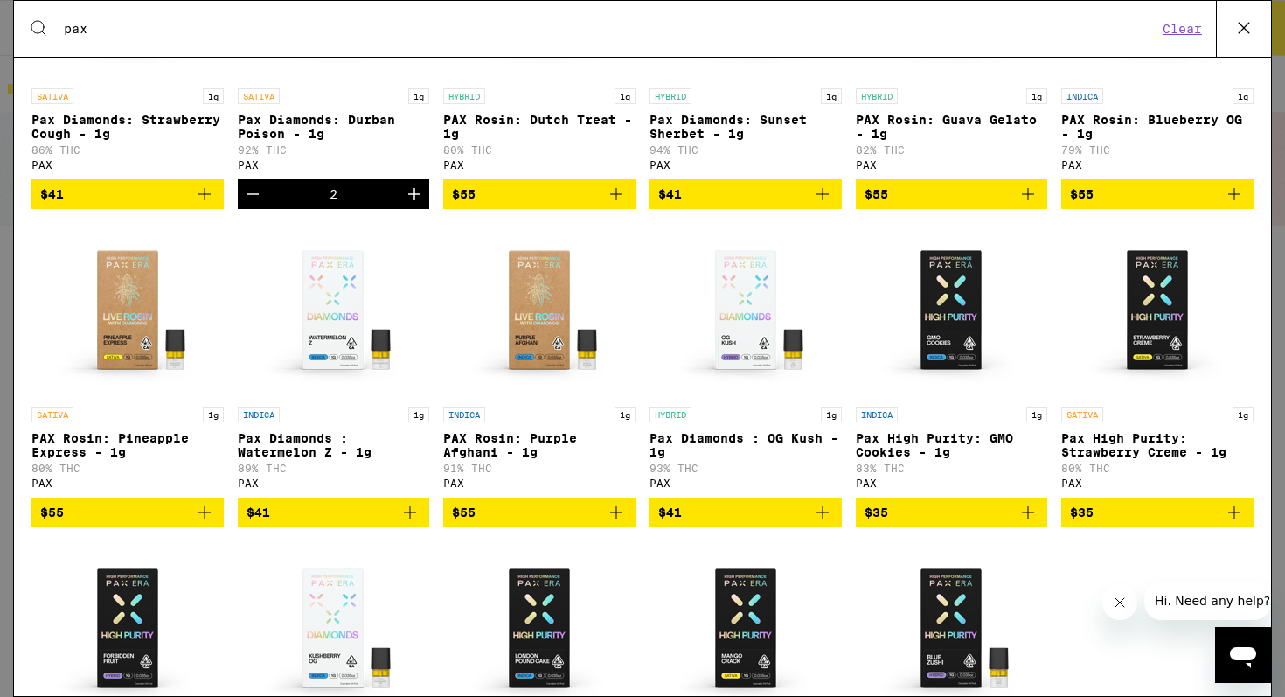
scroll to position [472, 0]
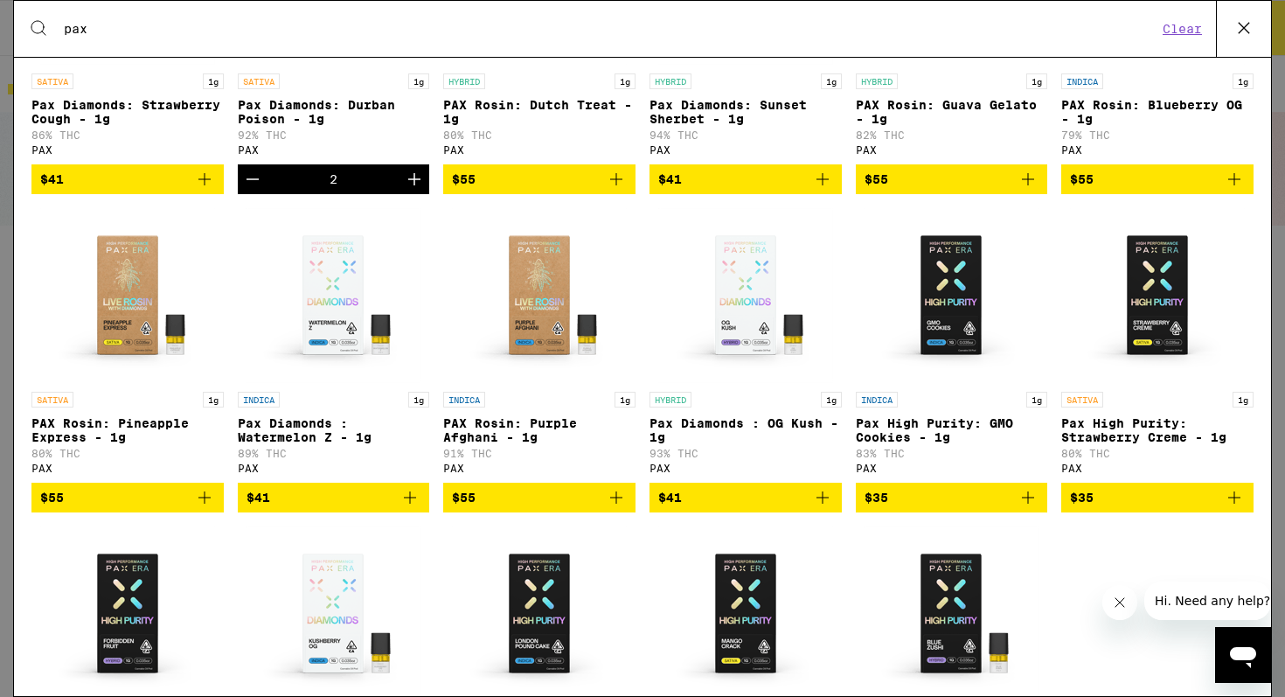
click at [208, 508] on icon "Add to bag" at bounding box center [204, 497] width 21 height 21
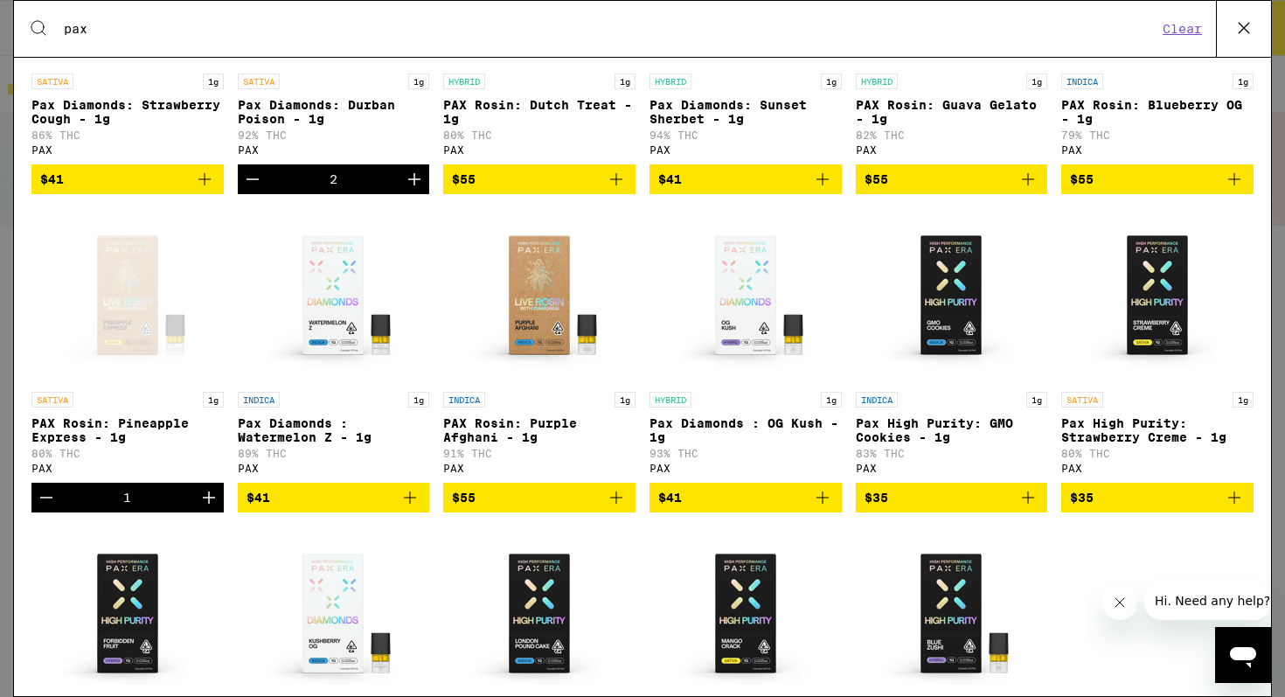
scroll to position [0, 0]
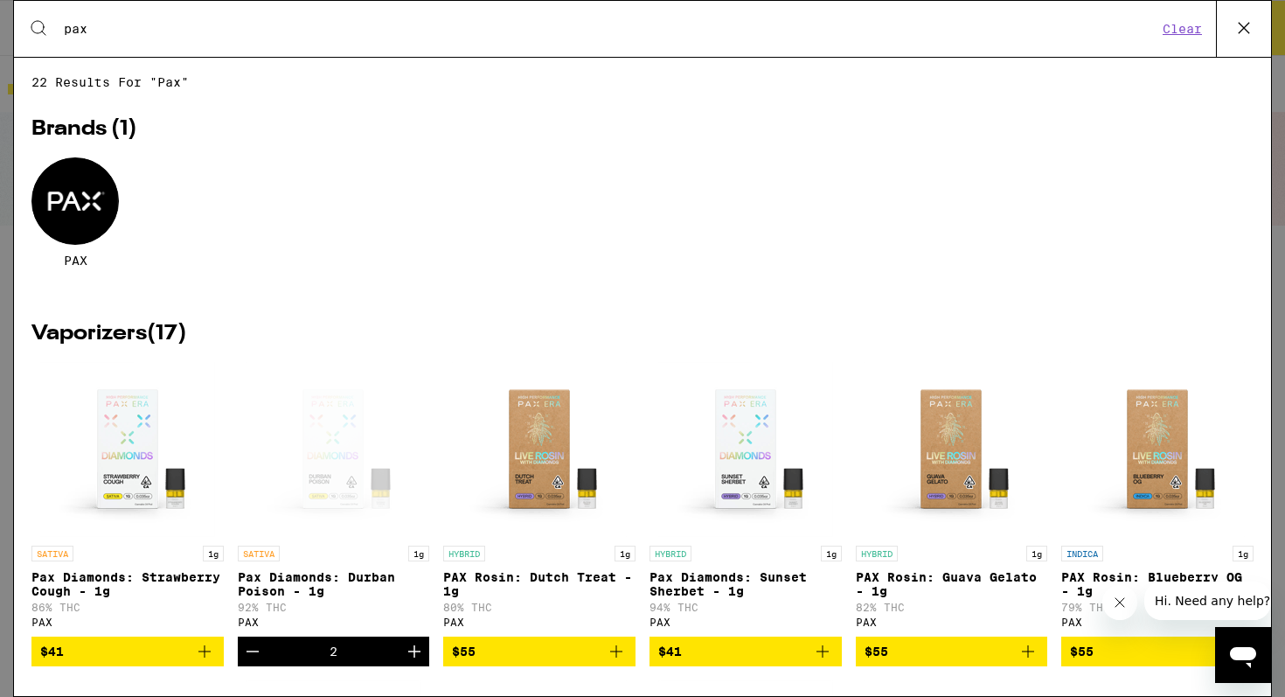
click at [1241, 35] on icon at bounding box center [1244, 28] width 26 height 26
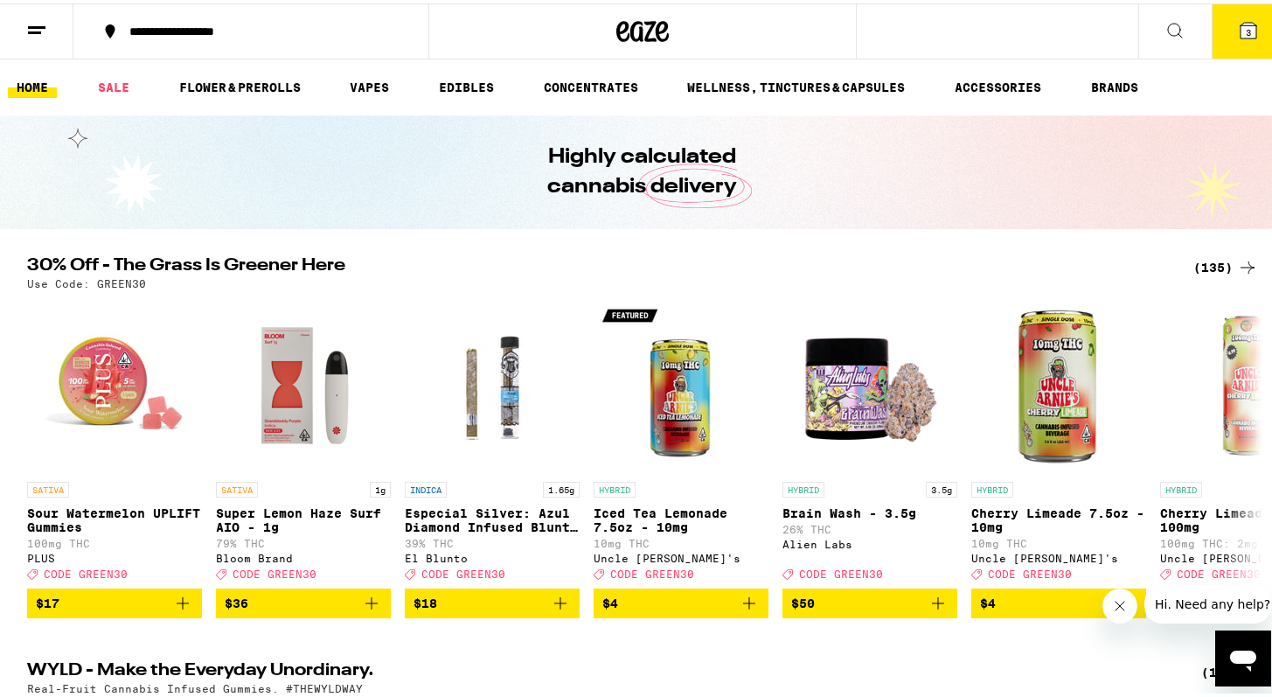
click at [1249, 29] on button "3" at bounding box center [1248, 28] width 73 height 54
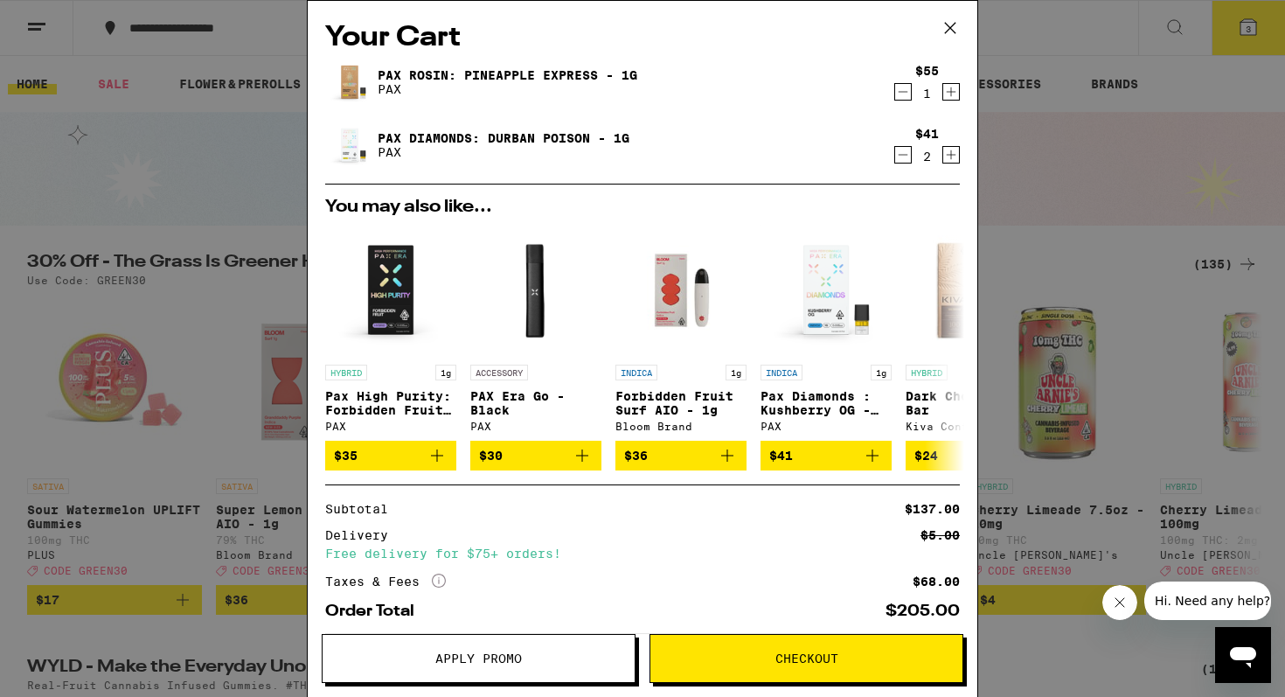
click at [895, 100] on icon "Decrement" at bounding box center [903, 91] width 16 height 21
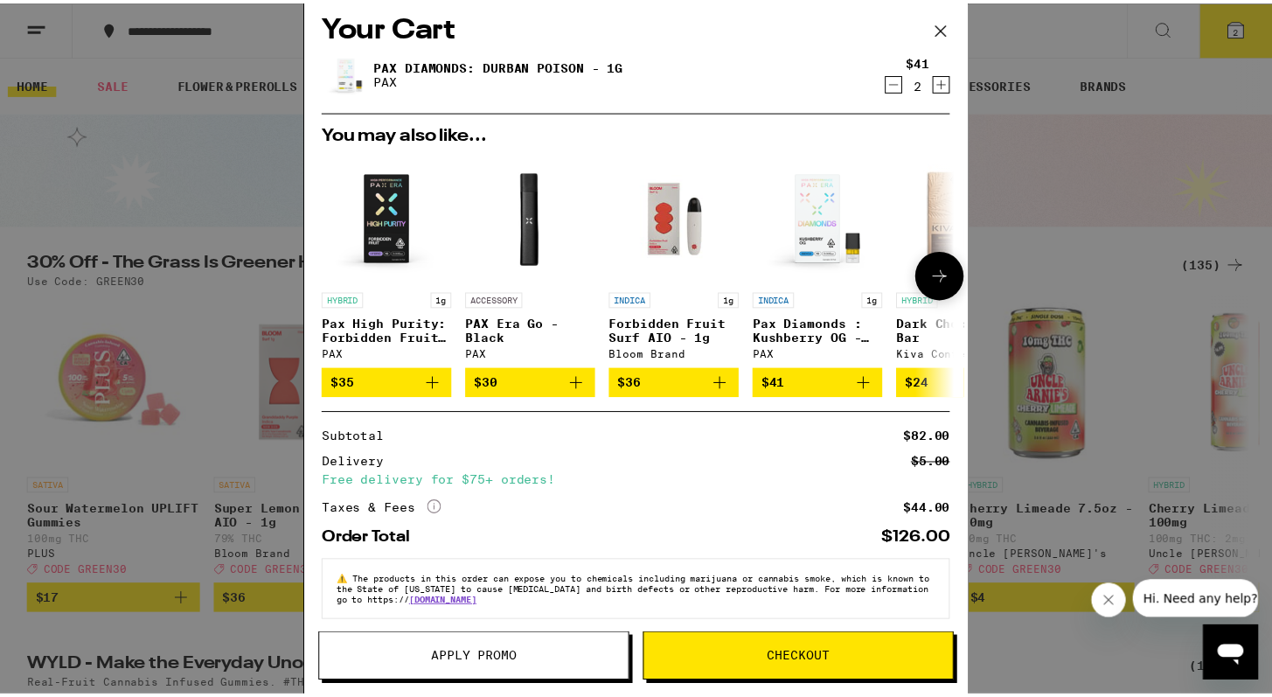
scroll to position [29, 0]
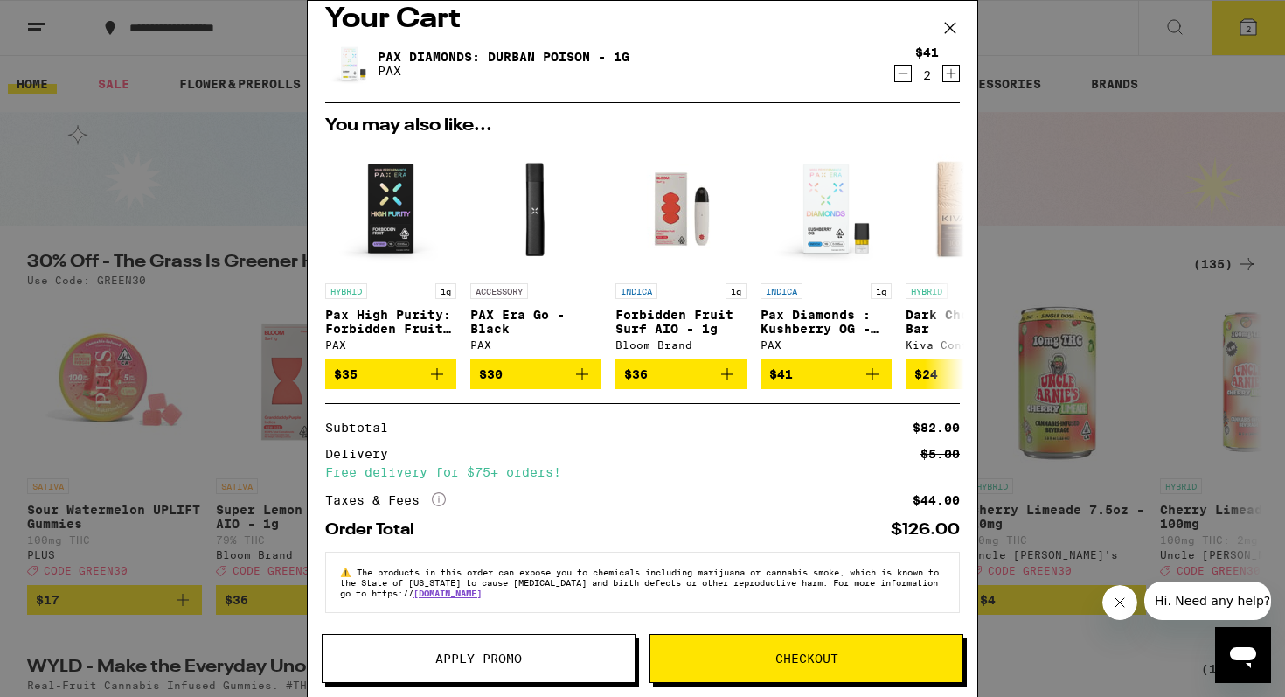
click at [943, 66] on icon "Increment" at bounding box center [951, 73] width 16 height 21
click at [895, 63] on icon "Decrement" at bounding box center [903, 73] width 16 height 21
click at [476, 636] on button "Apply Promo" at bounding box center [479, 658] width 314 height 49
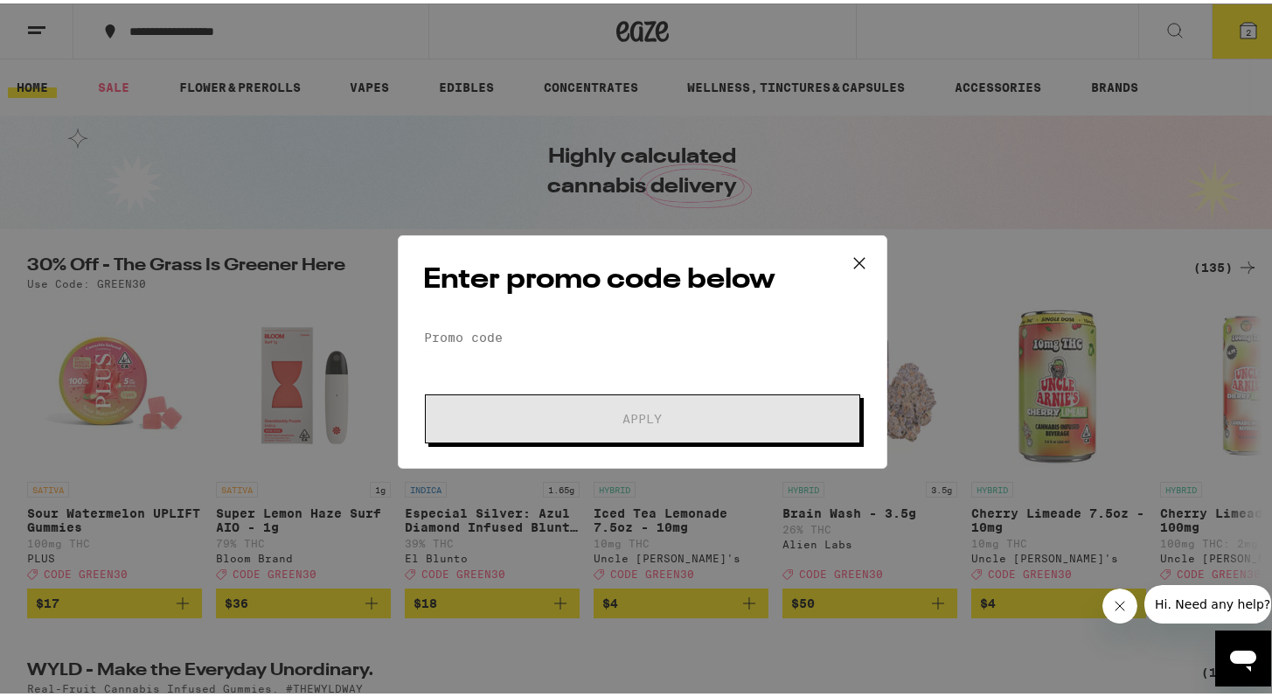
click at [566, 351] on form "Promo Code Apply" at bounding box center [642, 380] width 439 height 119
click at [552, 337] on input "Promo Code" at bounding box center [642, 334] width 439 height 26
type input "F"
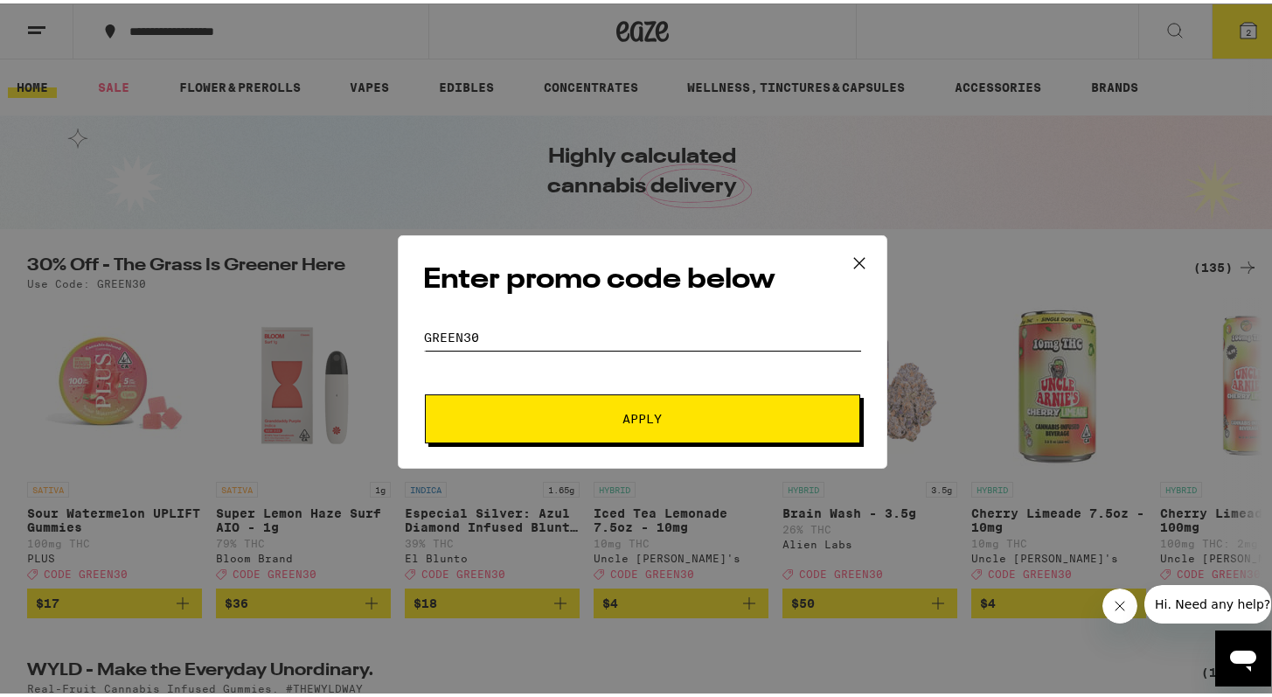
type input "Green30"
click at [425, 391] on button "Apply" at bounding box center [642, 415] width 435 height 49
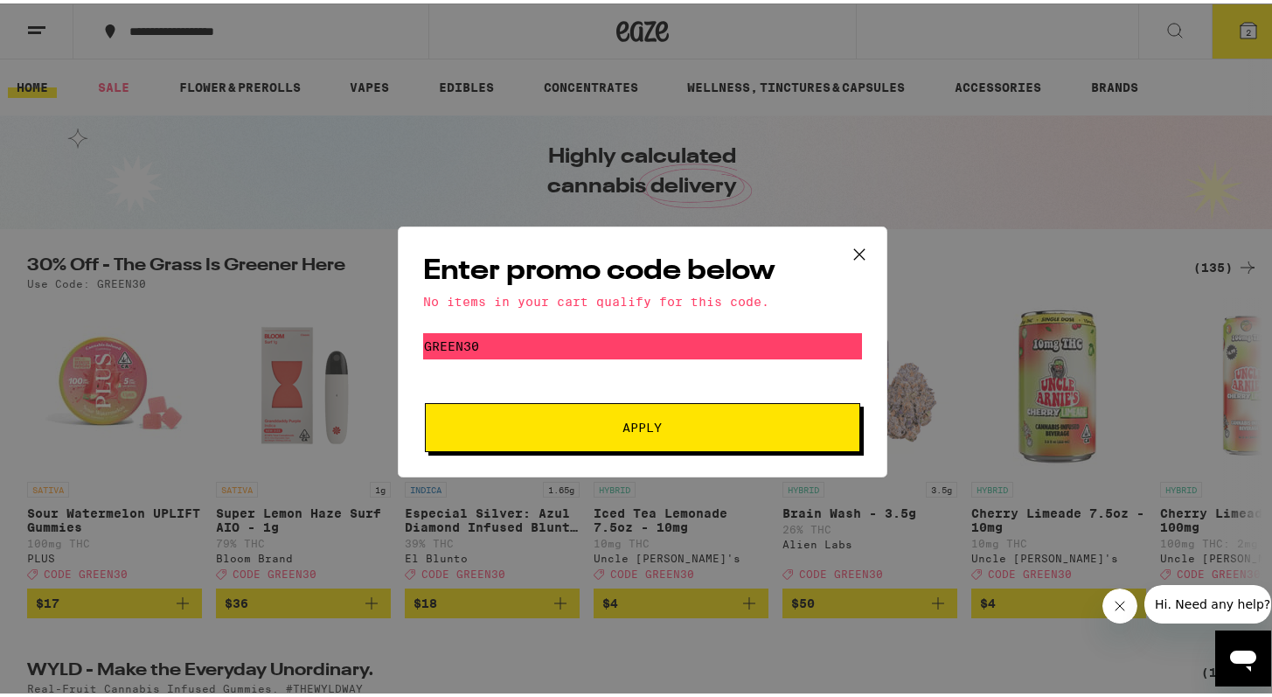
click at [854, 248] on icon at bounding box center [859, 251] width 10 height 10
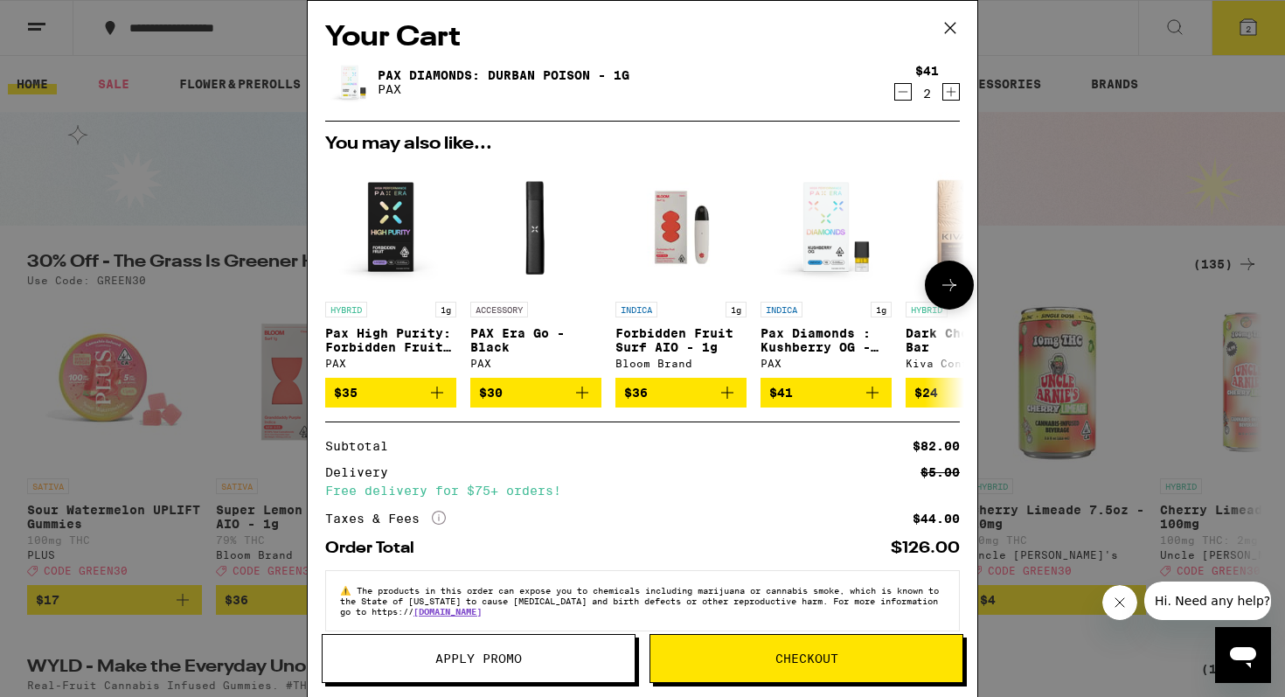
click at [933, 300] on button at bounding box center [949, 284] width 49 height 49
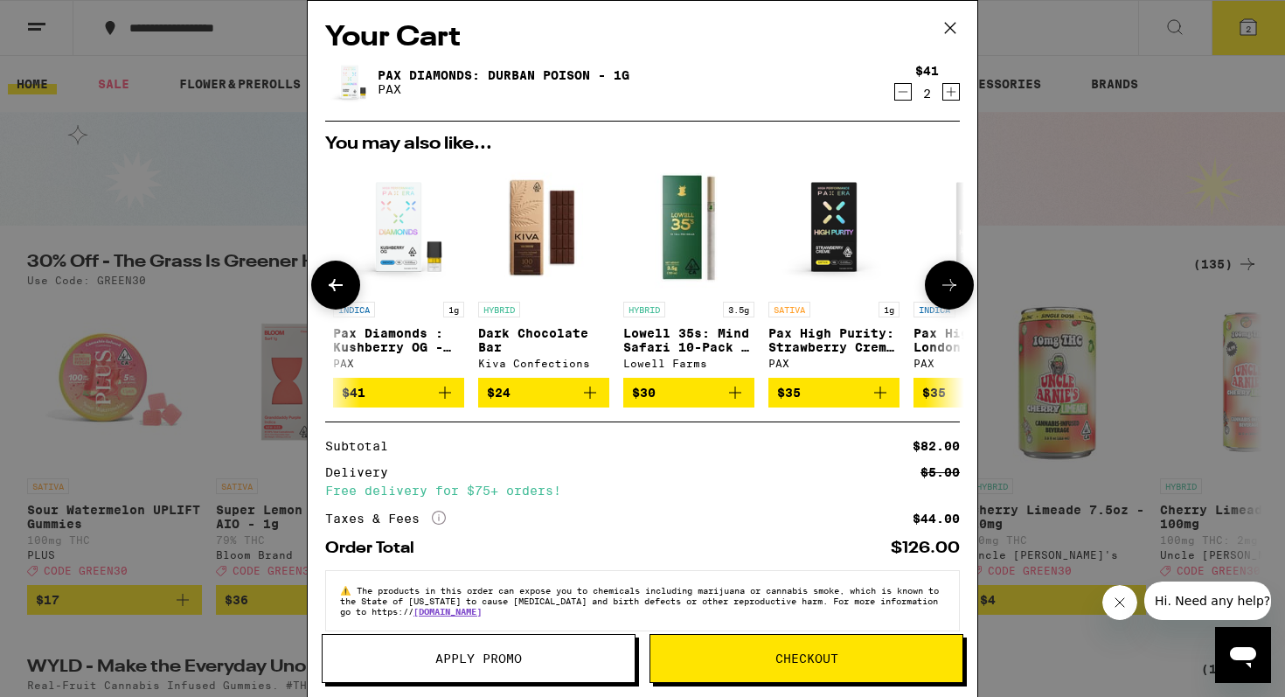
scroll to position [0, 431]
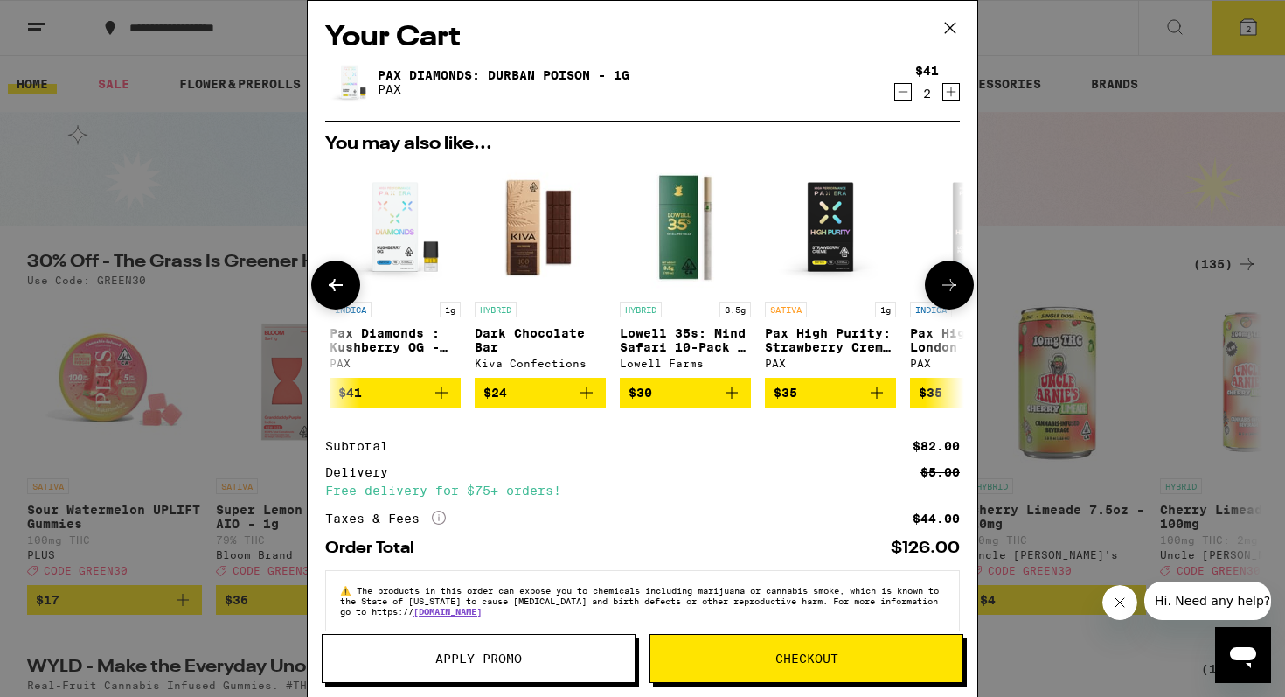
click at [933, 300] on button at bounding box center [949, 284] width 49 height 49
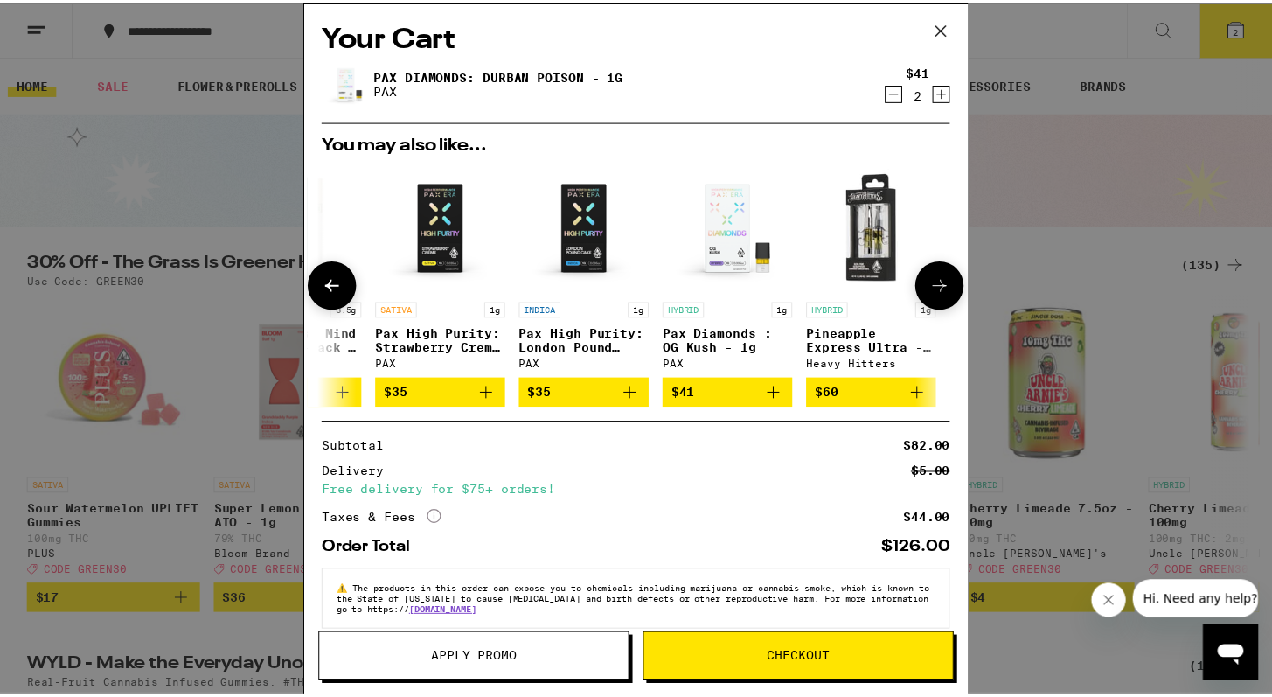
scroll to position [0, 830]
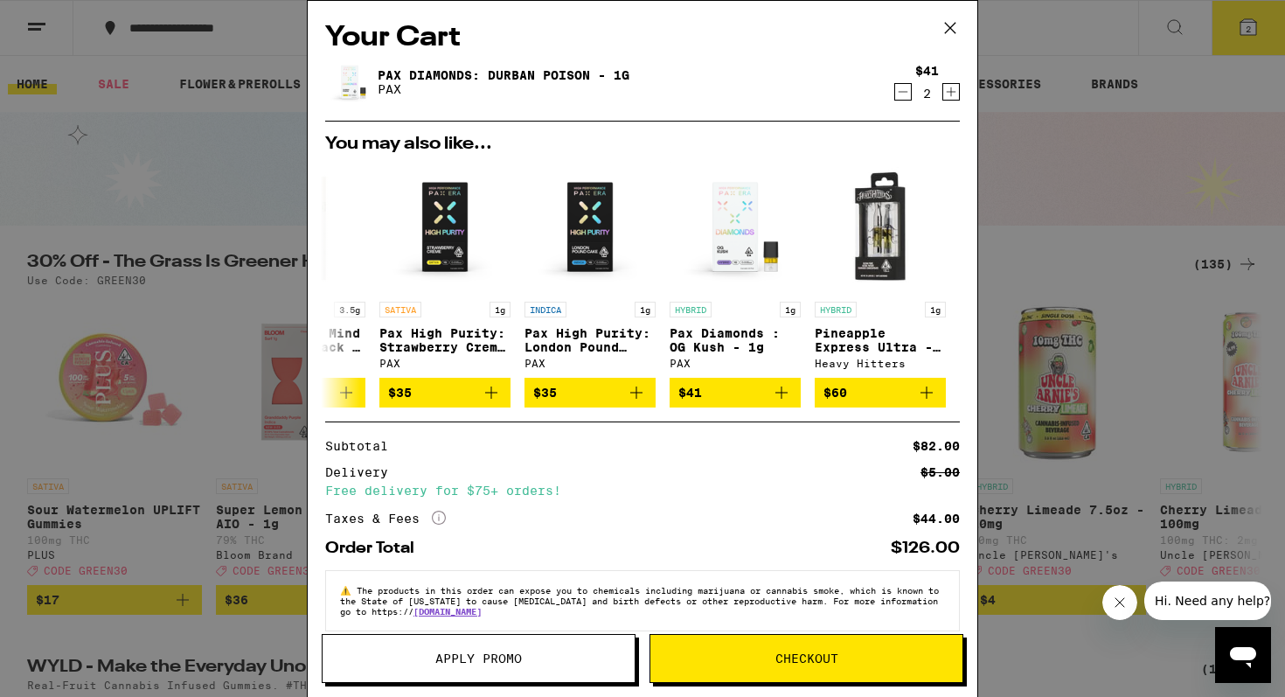
click at [1014, 246] on div "Your Cart Pax Diamonds: Durban Poison - 1g PAX $41 2 You may also like... HYBRI…" at bounding box center [642, 348] width 1285 height 697
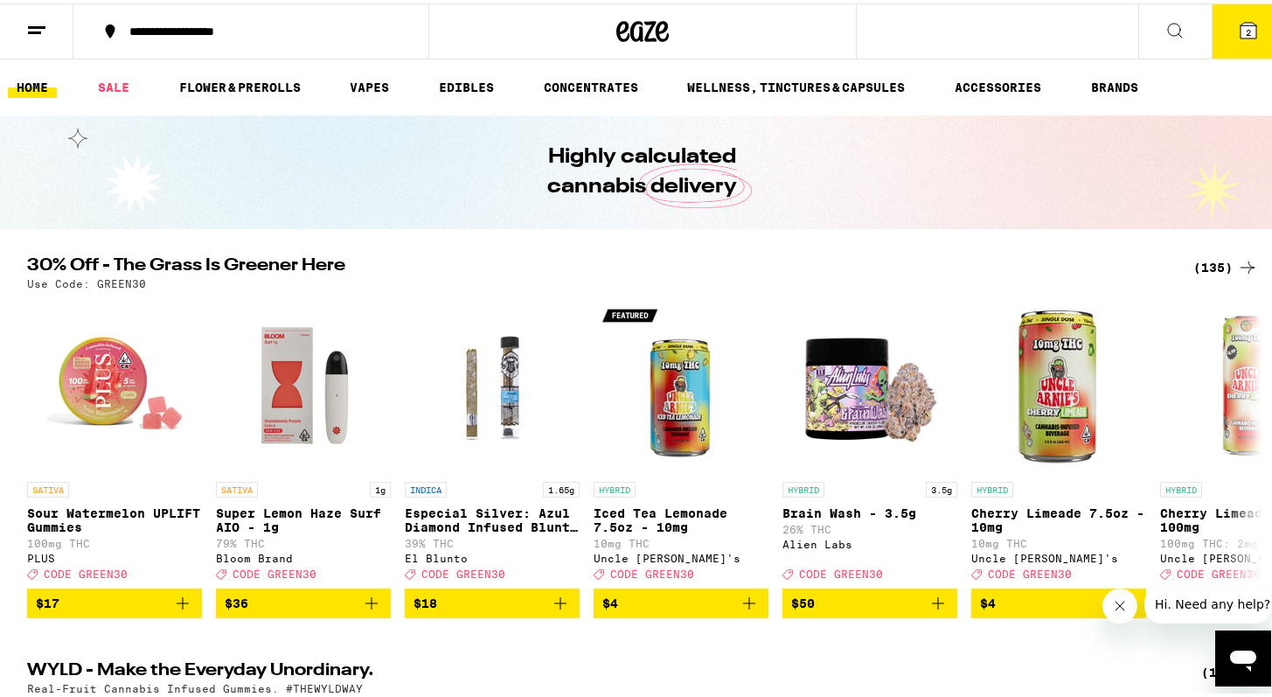
click at [1168, 28] on icon at bounding box center [1174, 27] width 21 height 21
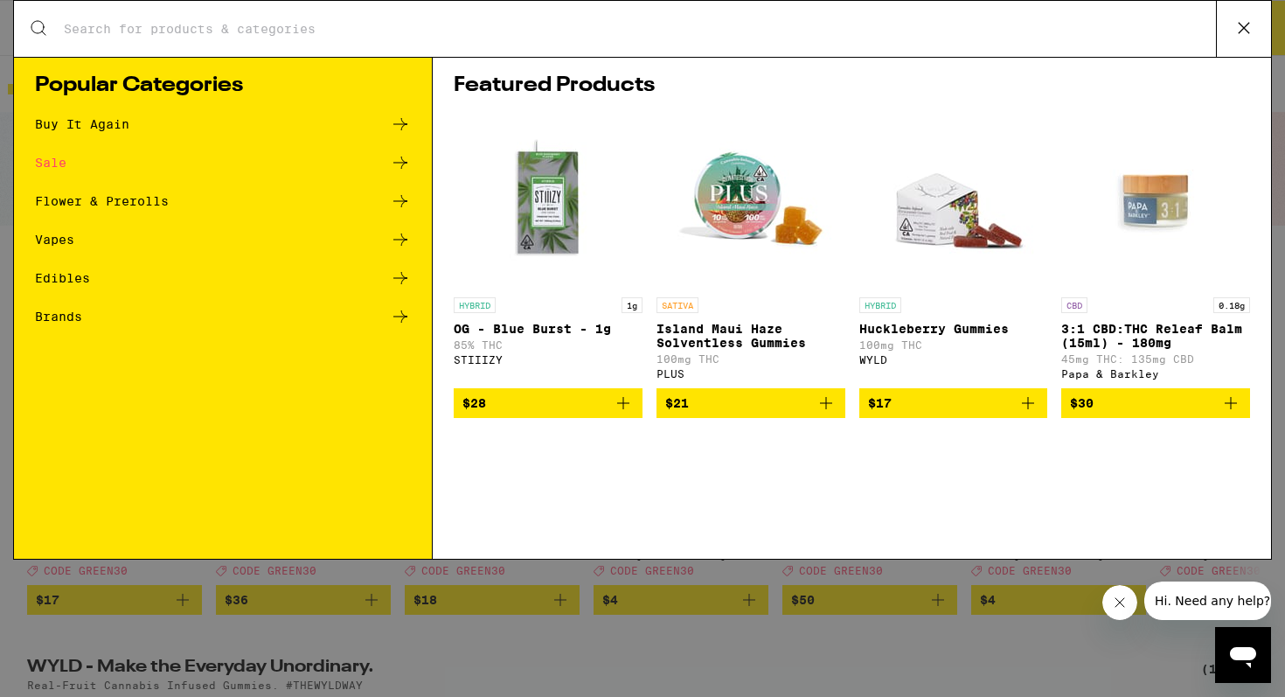
click at [124, 130] on div "Buy It Again" at bounding box center [82, 124] width 94 height 12
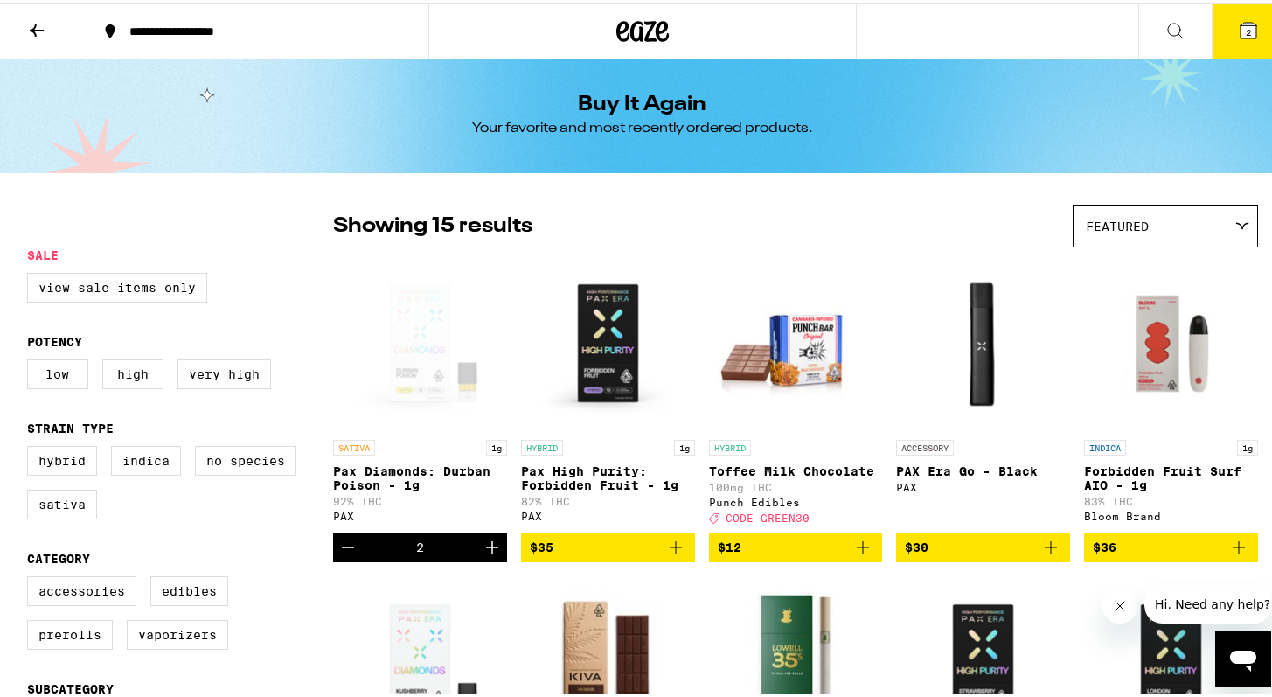
click at [1164, 34] on icon at bounding box center [1174, 27] width 21 height 21
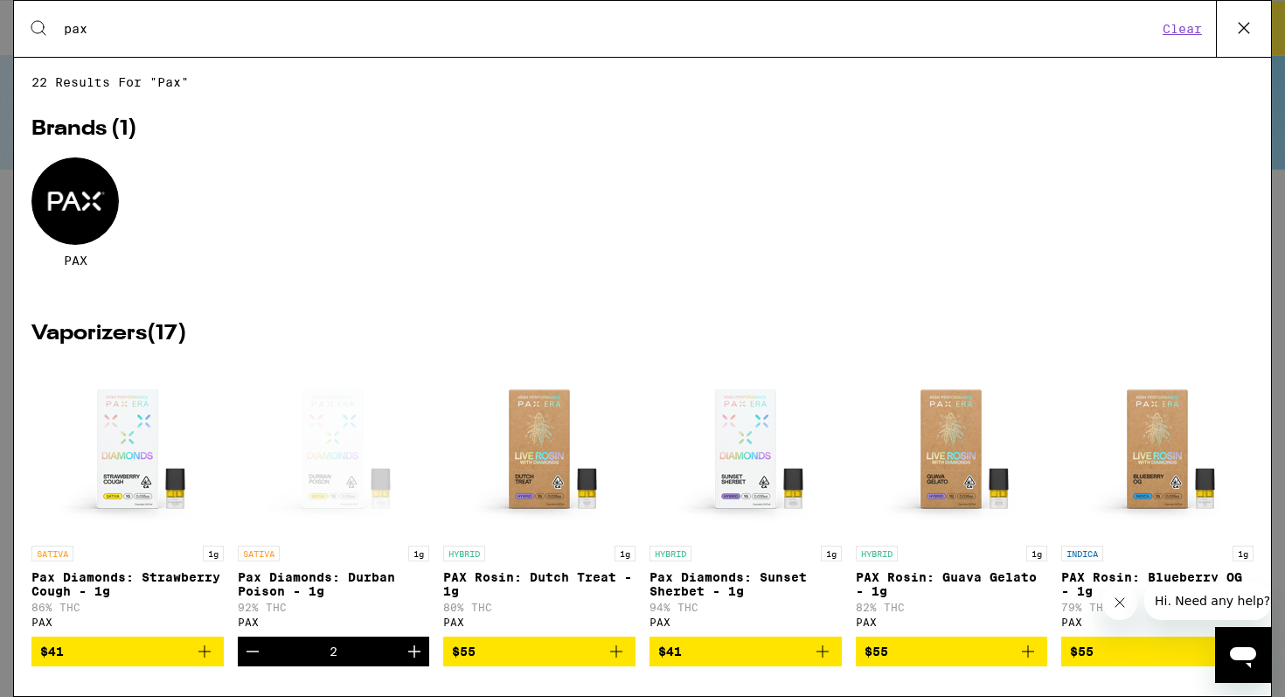
type input "pax"
click at [1192, 37] on button "Clear" at bounding box center [1182, 29] width 50 height 16
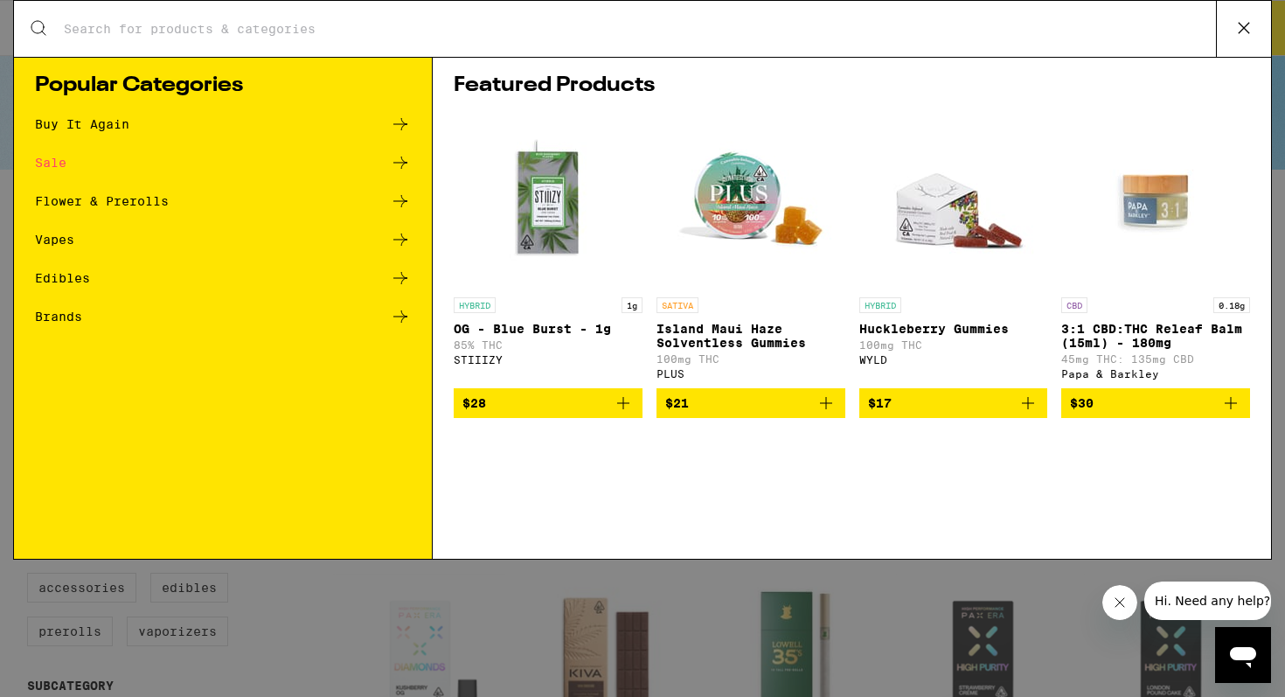
click at [1256, 29] on icon at bounding box center [1244, 28] width 26 height 26
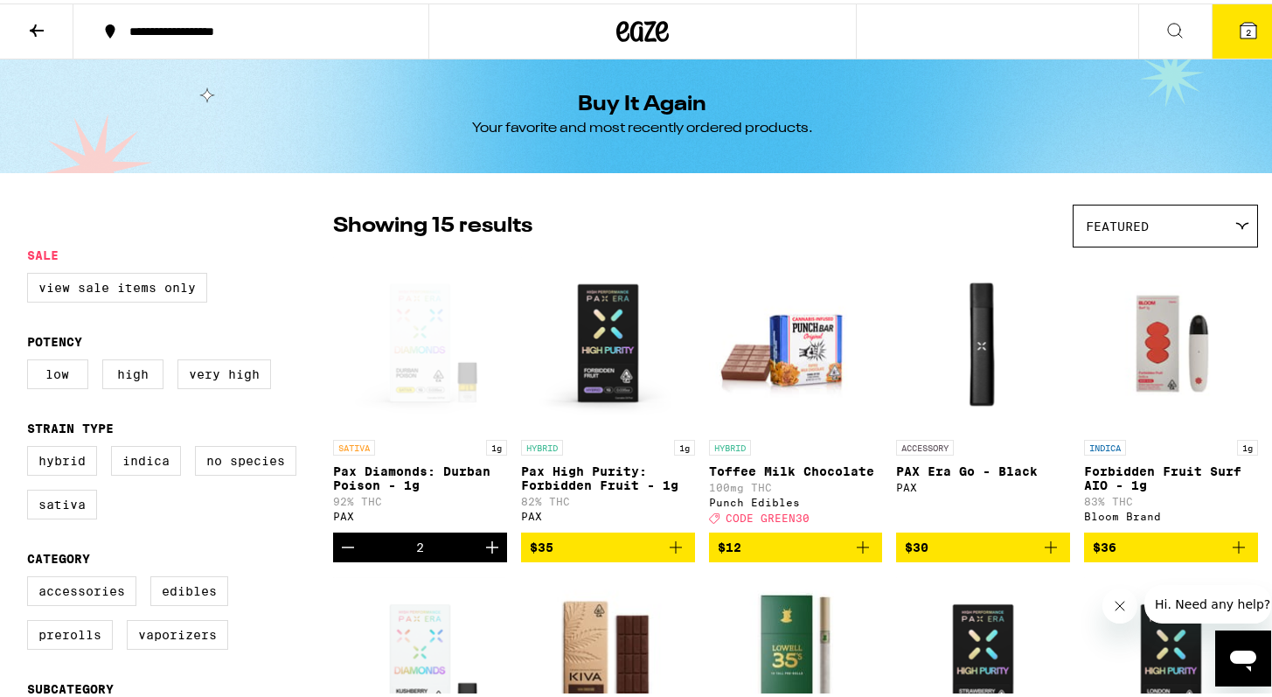
click at [1247, 36] on button "2" at bounding box center [1248, 28] width 73 height 54
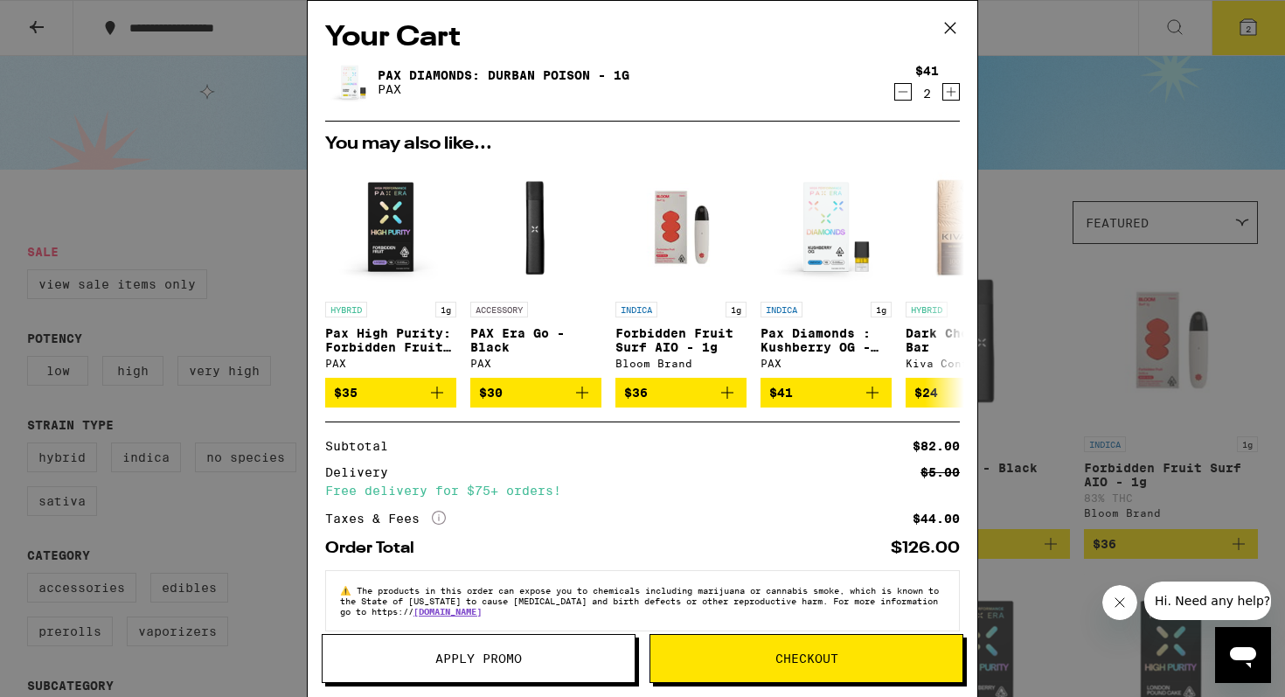
click at [772, 657] on span "Checkout" at bounding box center [806, 658] width 312 height 12
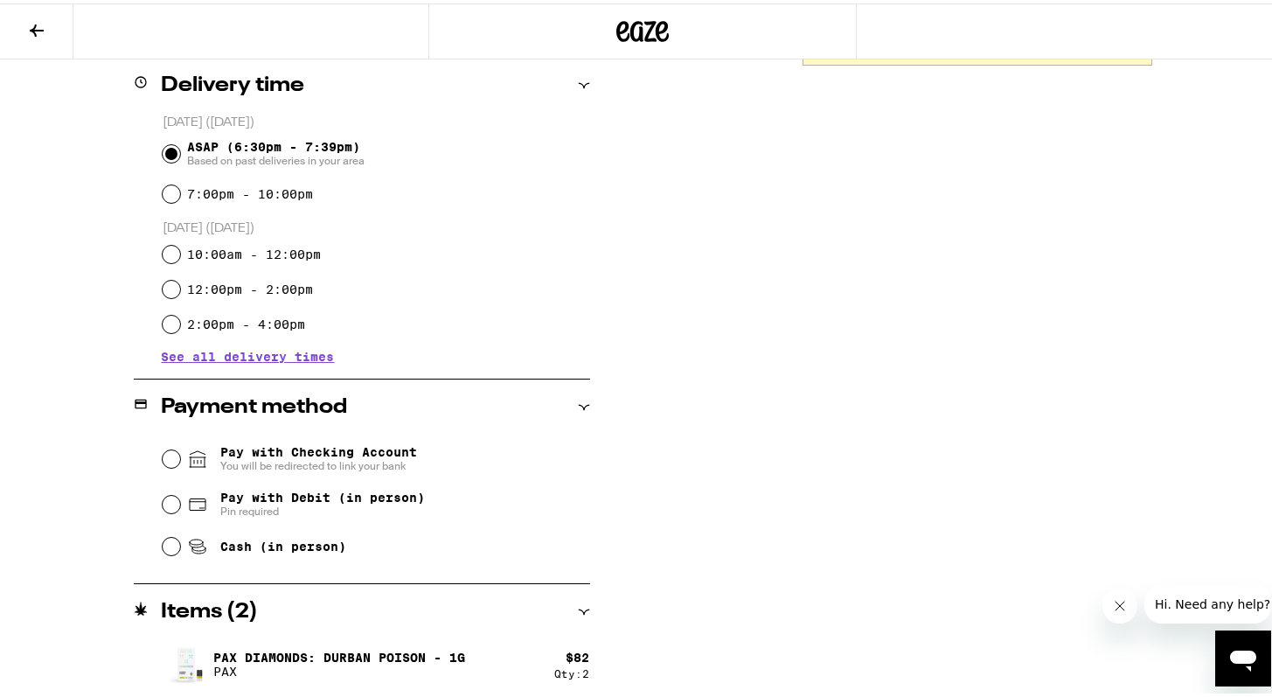
scroll to position [438, 0]
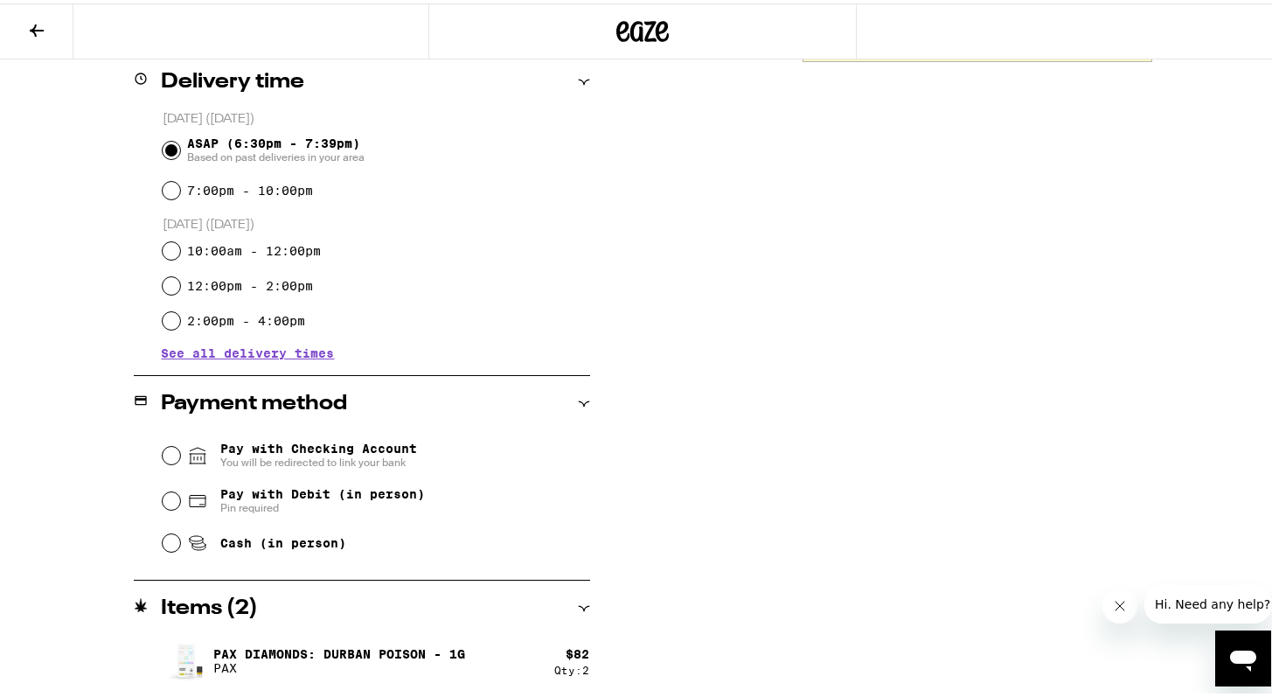
click at [208, 545] on span "Cash (in person)" at bounding box center [266, 539] width 159 height 21
click at [180, 545] on input "Cash (in person)" at bounding box center [171, 539] width 17 height 17
radio input "true"
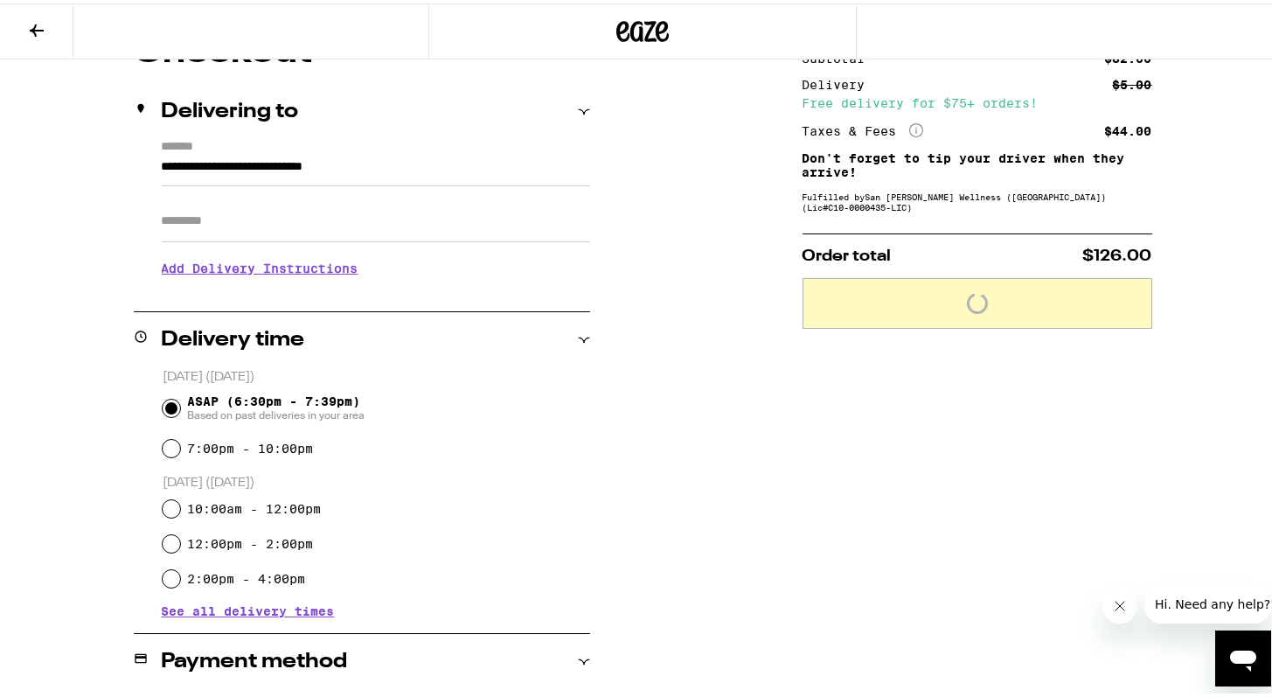
scroll to position [150, 0]
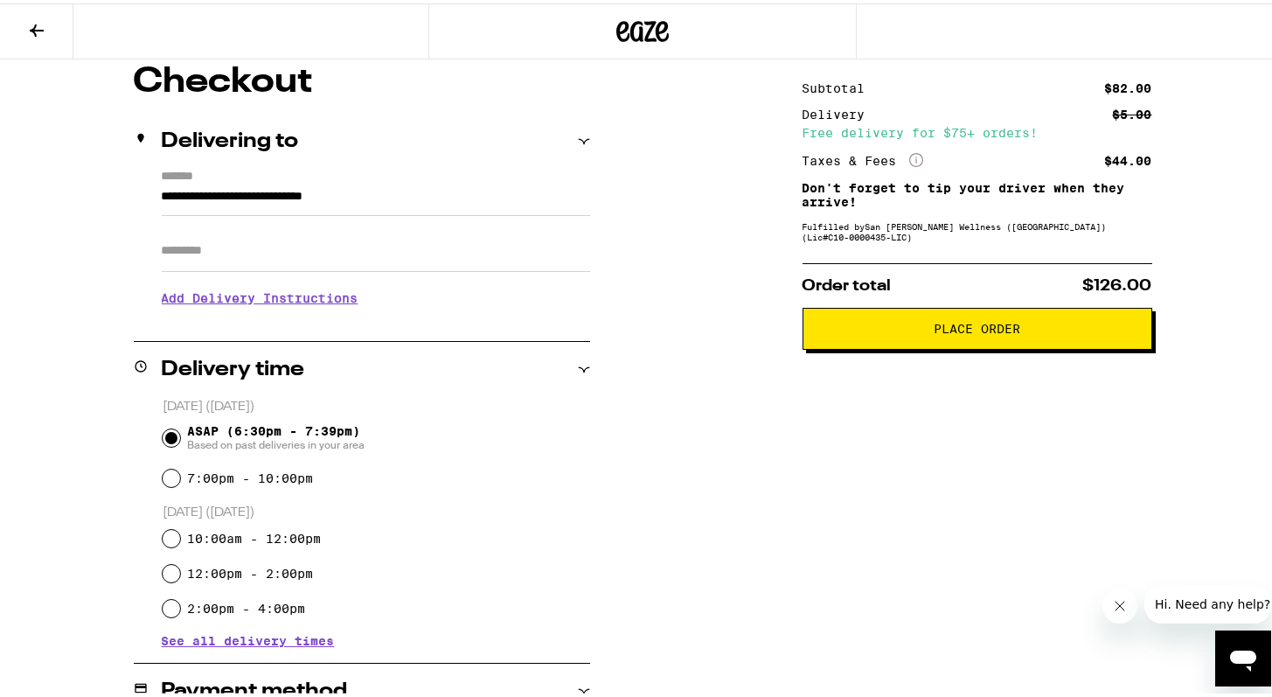
click at [902, 326] on span "Place Order" at bounding box center [977, 325] width 320 height 12
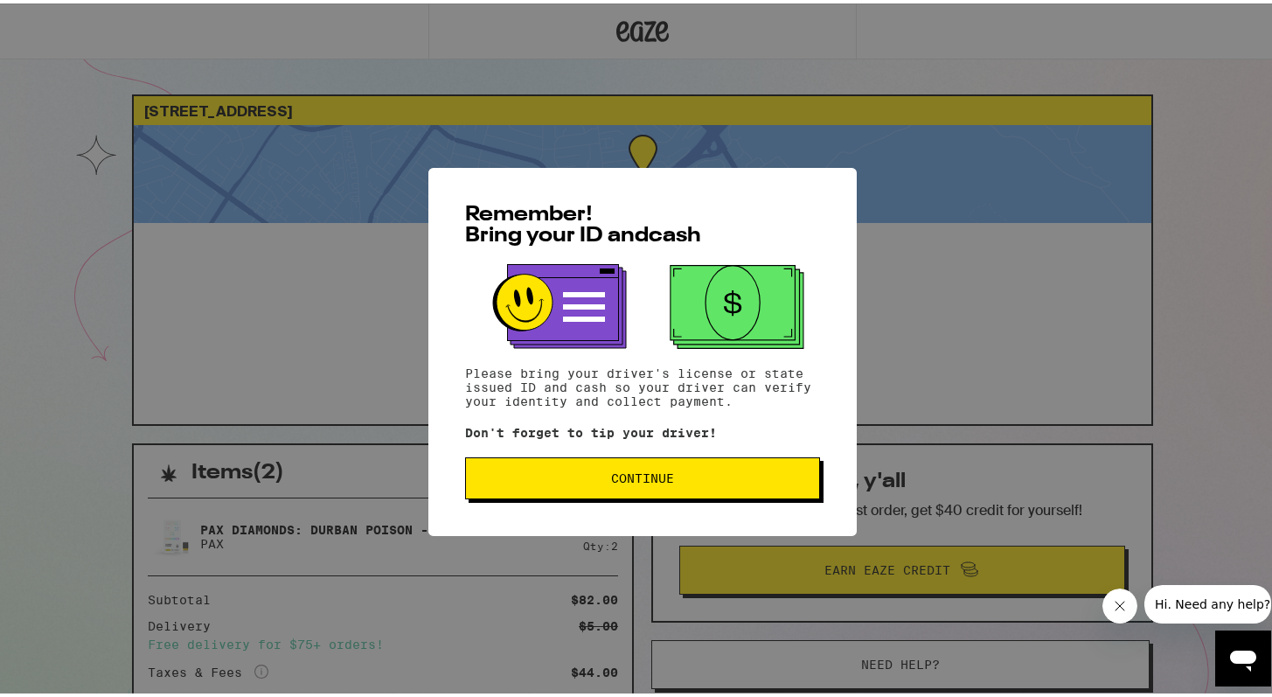
click at [664, 468] on button "Continue" at bounding box center [642, 475] width 355 height 42
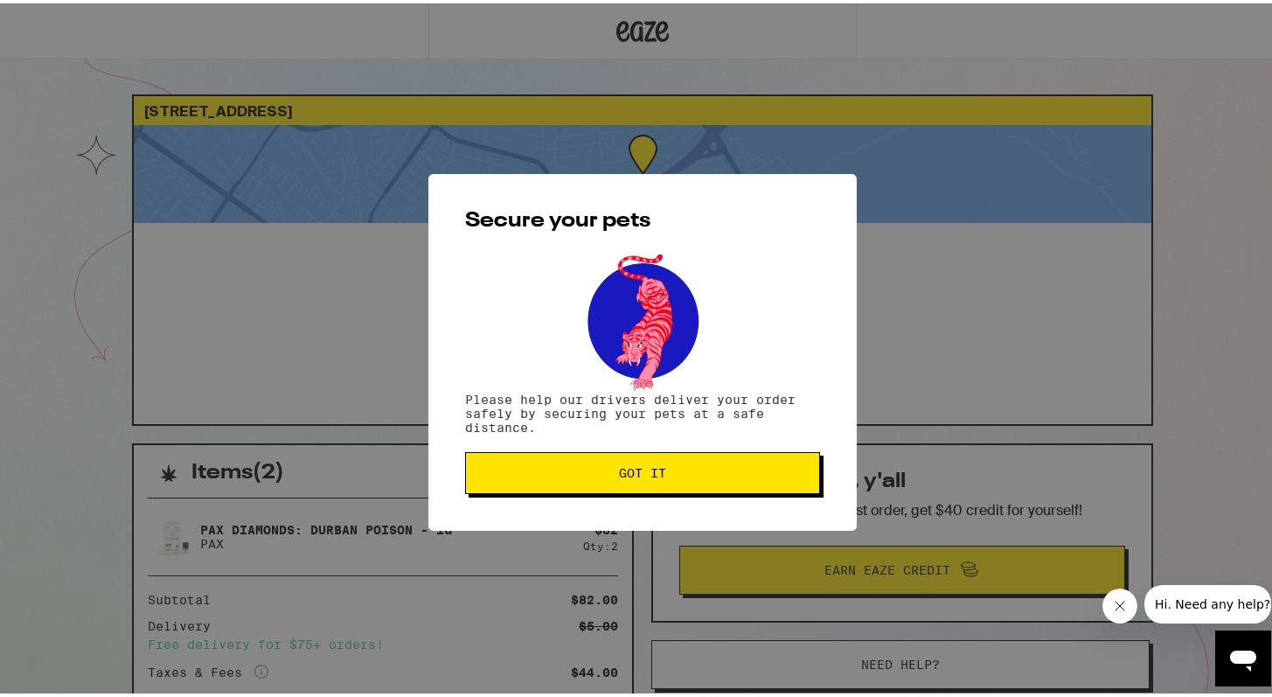
click at [652, 464] on span "Got it" at bounding box center [642, 469] width 47 height 12
